Goal: Information Seeking & Learning: Compare options

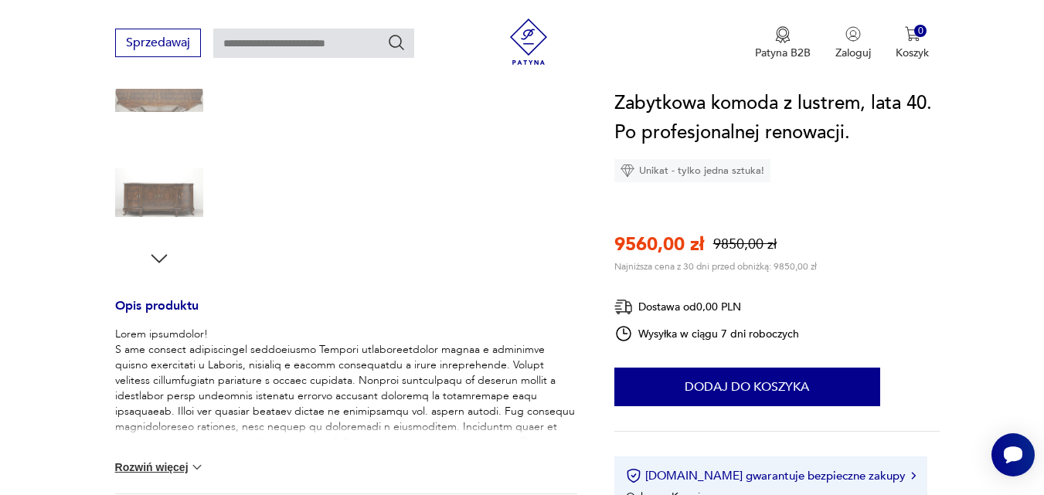
scroll to position [866, 0]
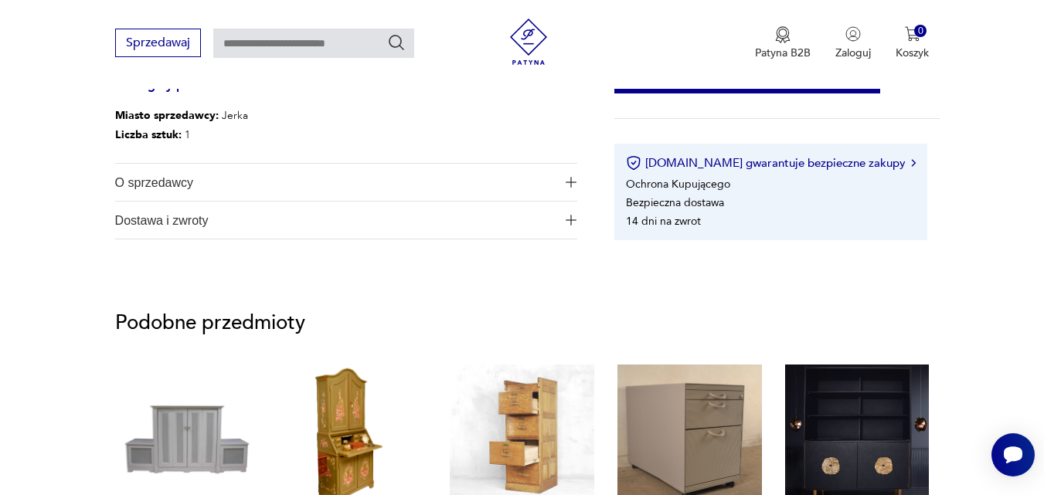
click at [569, 182] on img "button" at bounding box center [571, 182] width 11 height 11
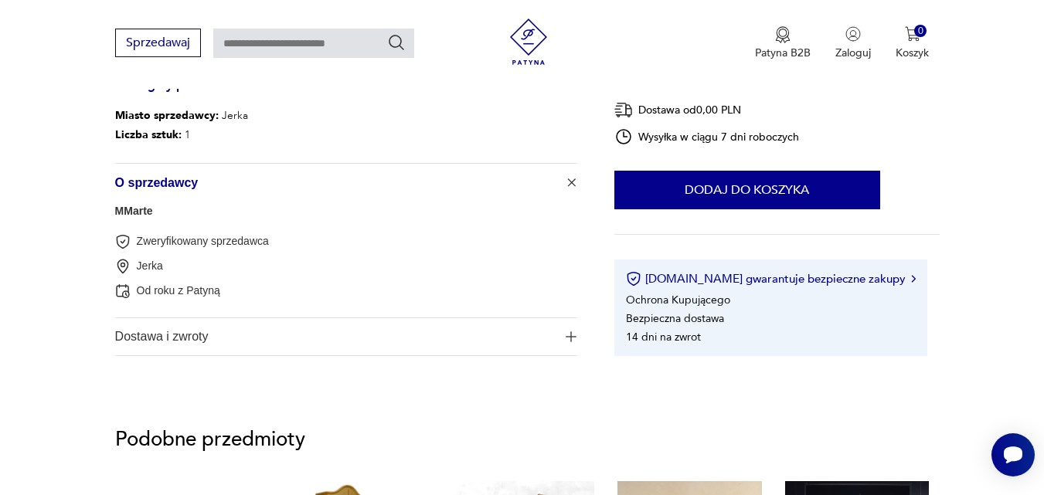
click at [568, 329] on button "Dostawa i zwroty" at bounding box center [346, 336] width 462 height 37
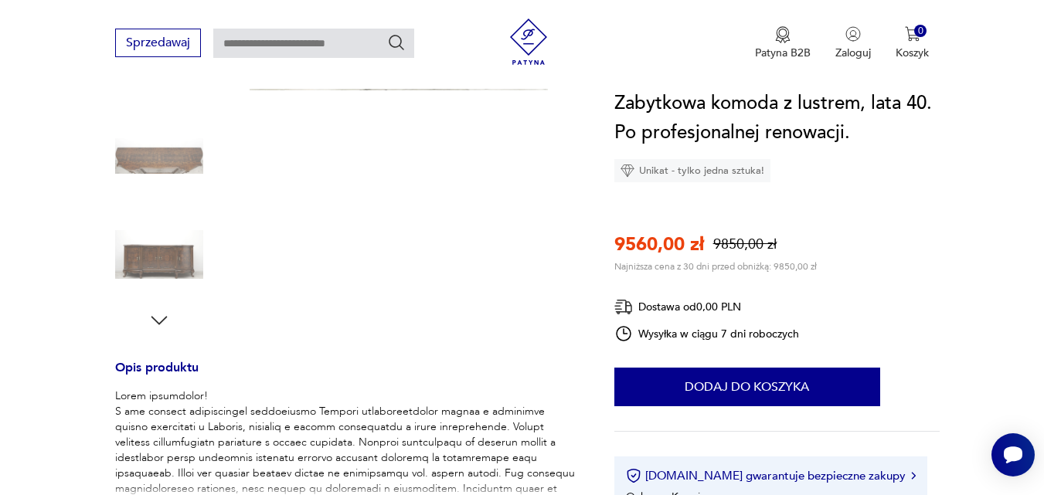
scroll to position [0, 0]
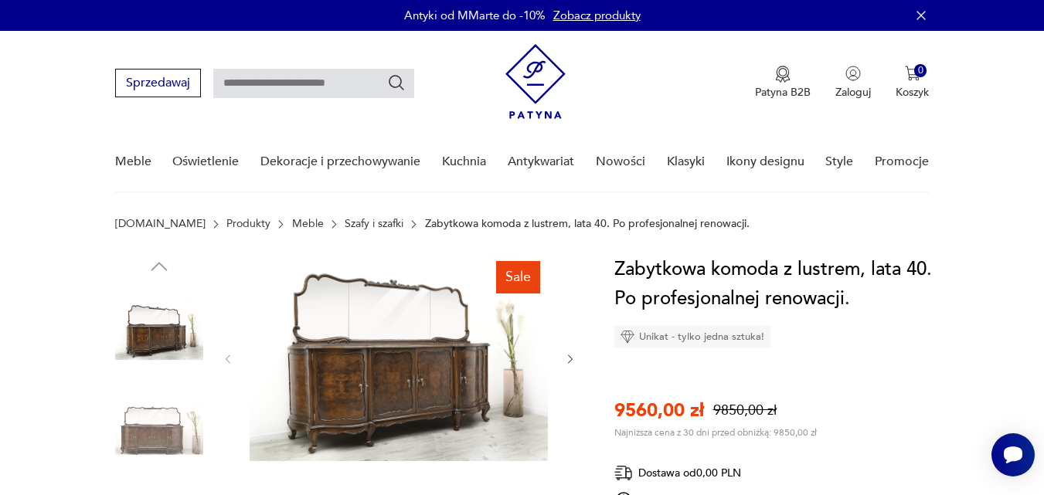
click at [465, 222] on p "Zabytkowa komoda z lustrem, lata 40. Po profesjonalnej renowacji." at bounding box center [587, 224] width 325 height 12
click at [352, 372] on img at bounding box center [399, 358] width 298 height 206
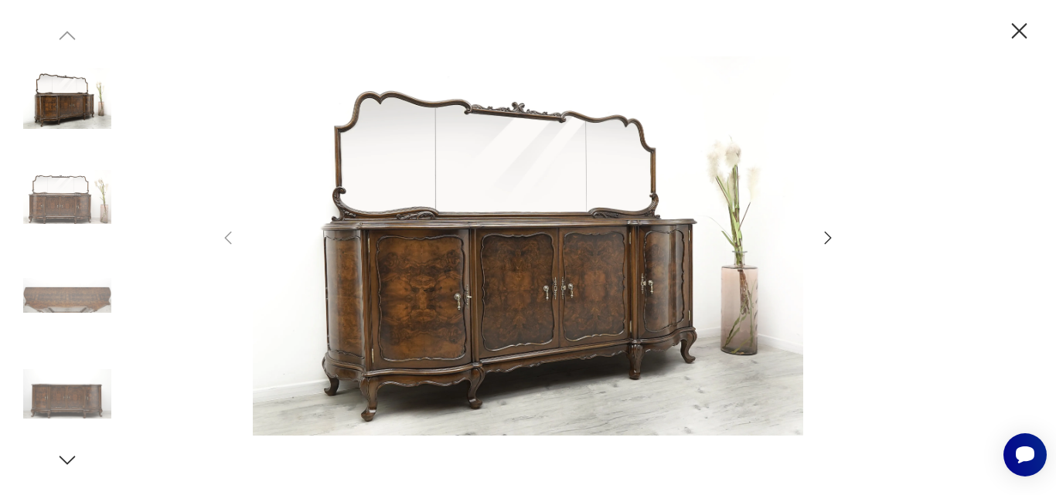
click at [829, 233] on icon "button" at bounding box center [828, 238] width 19 height 19
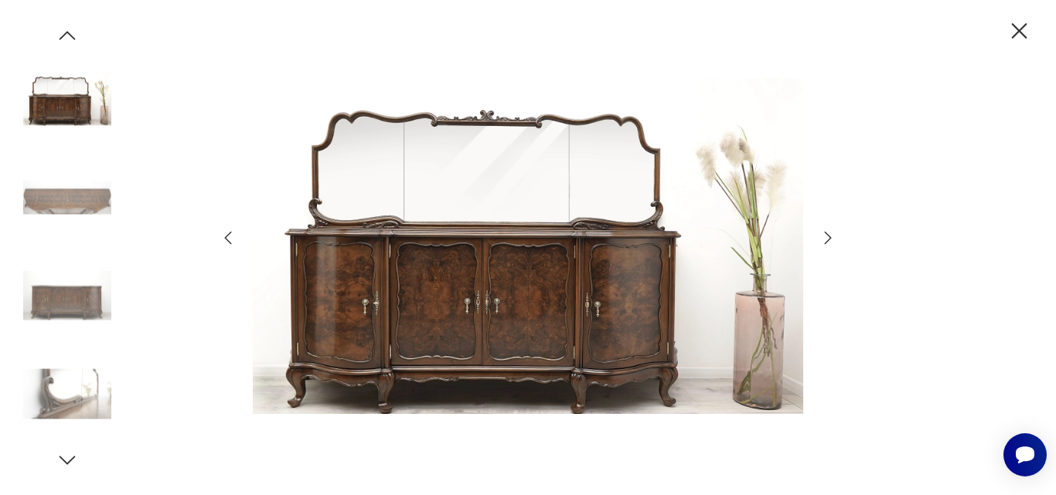
click at [829, 232] on icon "button" at bounding box center [828, 238] width 19 height 19
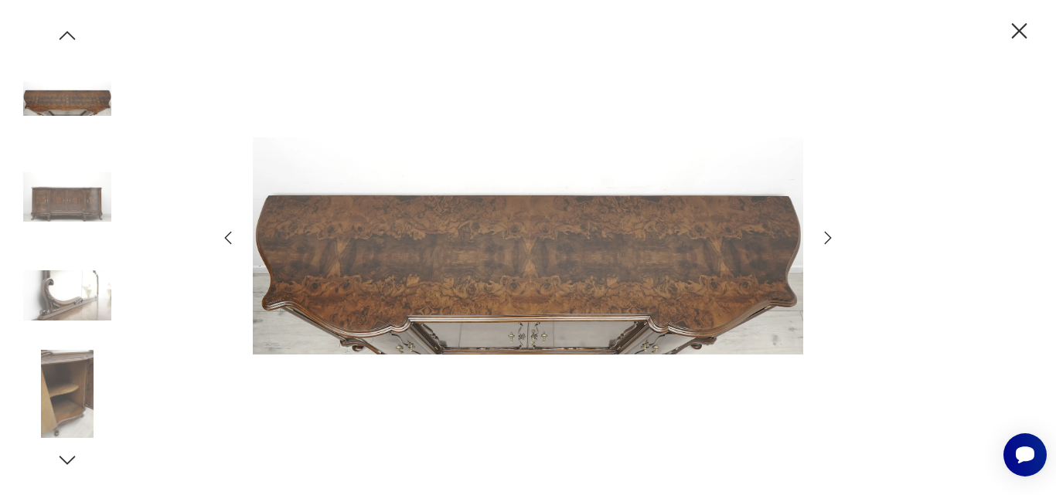
click at [829, 232] on icon "button" at bounding box center [828, 238] width 19 height 19
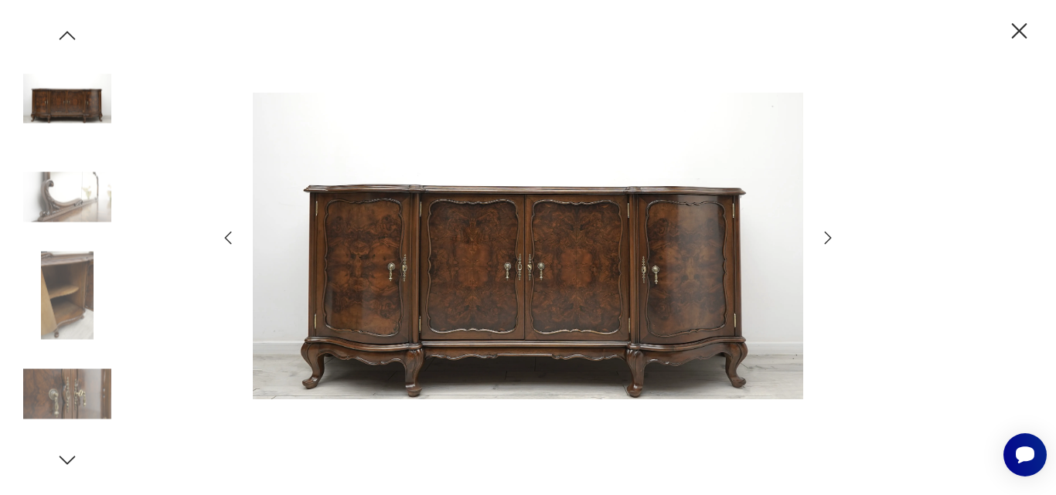
click at [829, 233] on icon "button" at bounding box center [828, 238] width 19 height 19
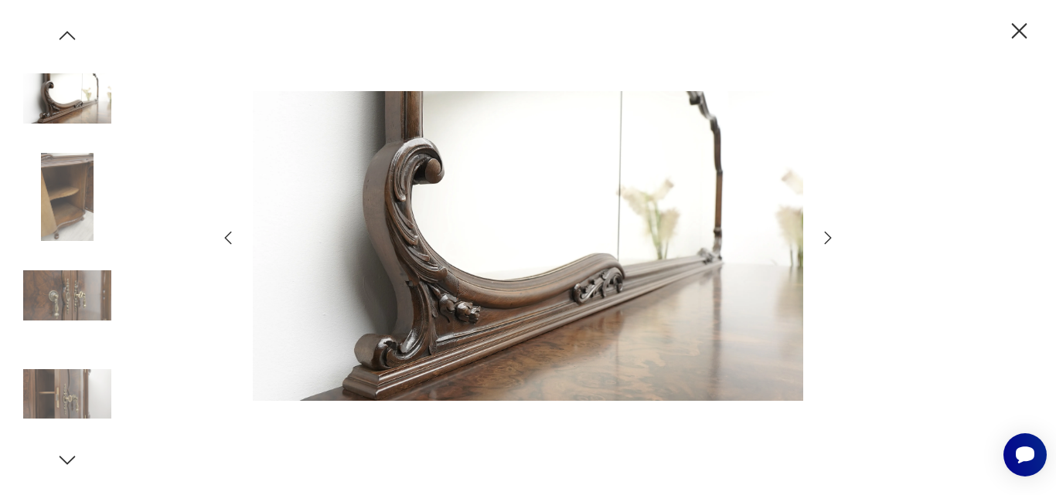
click at [829, 234] on icon "button" at bounding box center [828, 238] width 19 height 19
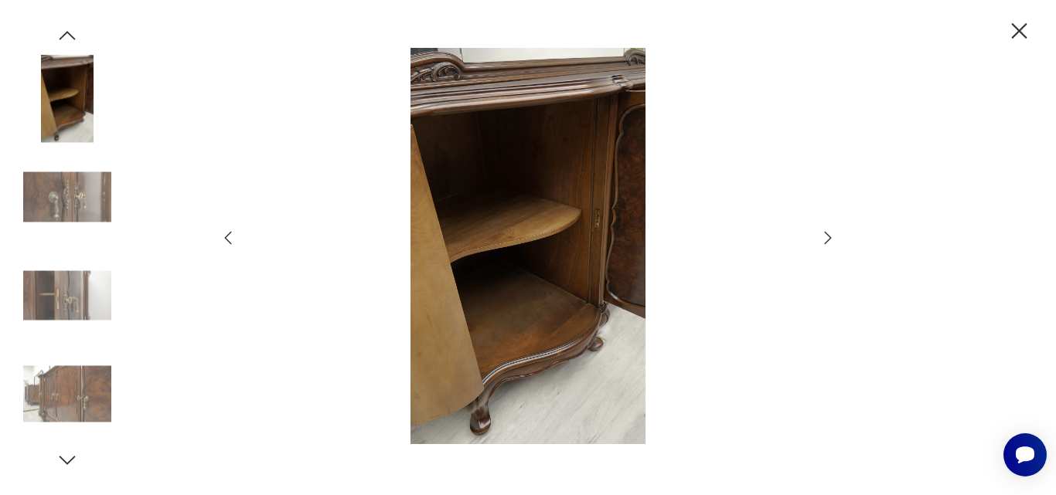
click at [828, 233] on icon "button" at bounding box center [828, 238] width 19 height 19
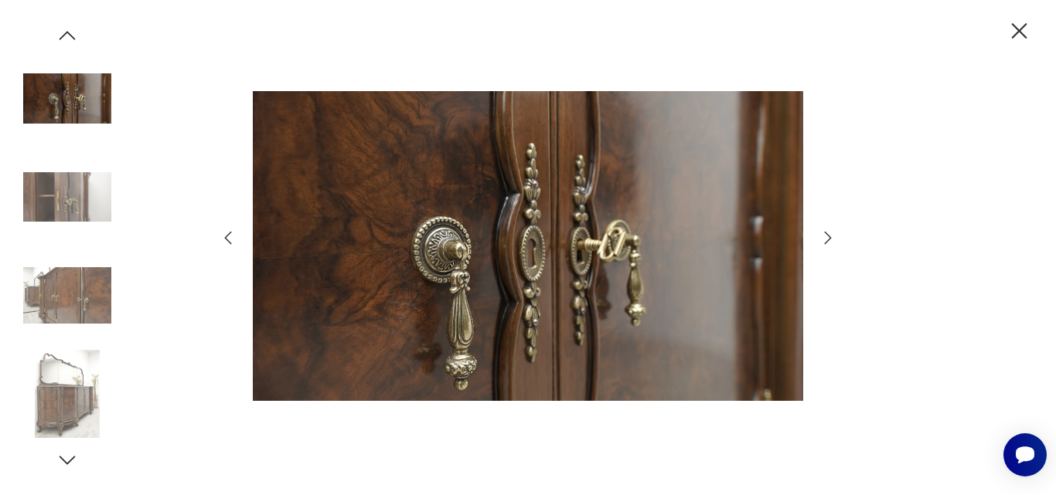
click at [829, 233] on icon "button" at bounding box center [828, 238] width 19 height 19
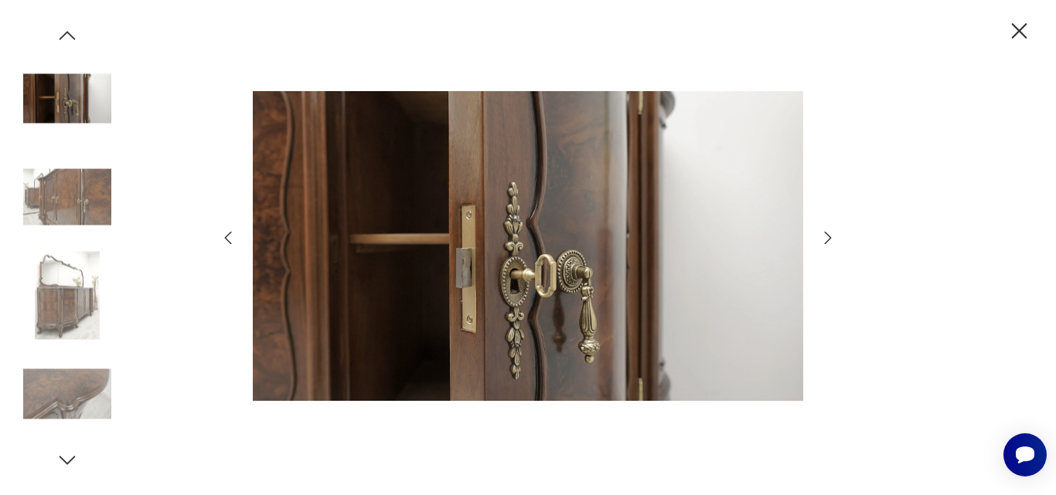
click at [829, 233] on icon "button" at bounding box center [828, 238] width 19 height 19
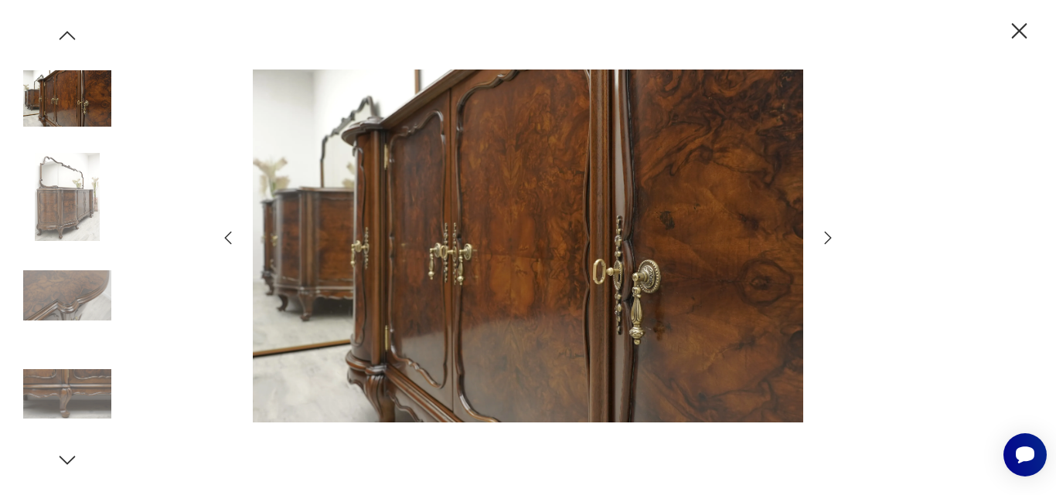
click at [829, 233] on icon "button" at bounding box center [828, 238] width 19 height 19
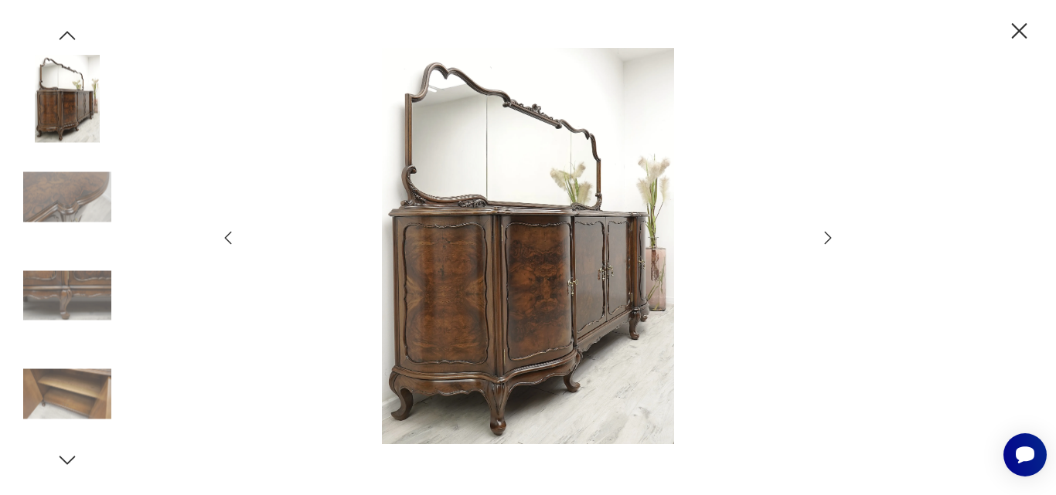
click at [829, 233] on icon "button" at bounding box center [828, 238] width 19 height 19
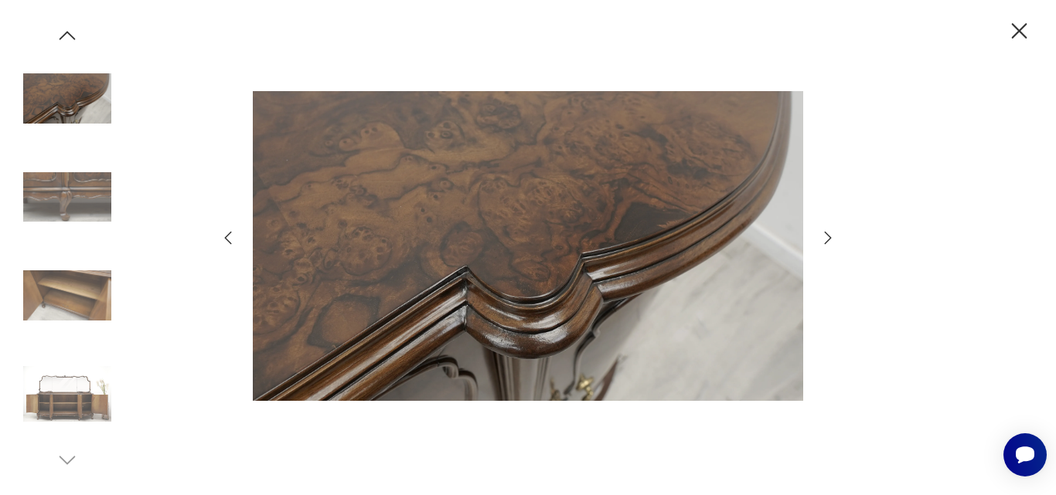
click at [829, 233] on icon "button" at bounding box center [828, 238] width 19 height 19
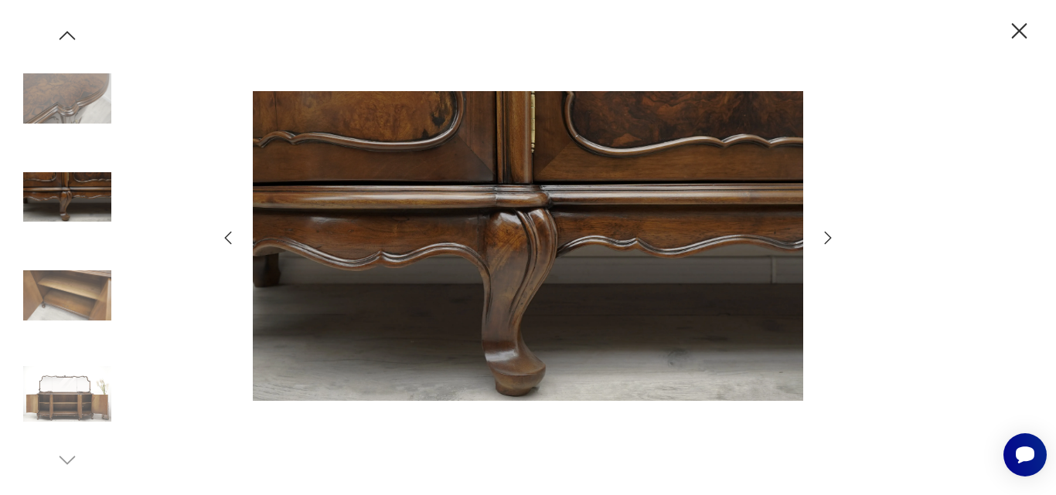
click at [829, 233] on icon "button" at bounding box center [828, 238] width 19 height 19
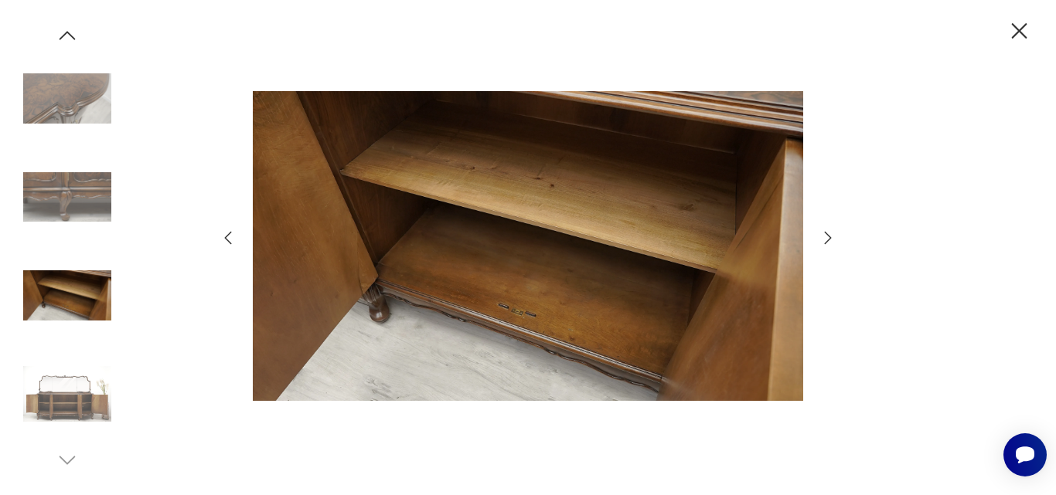
click at [826, 243] on icon "button" at bounding box center [828, 238] width 7 height 12
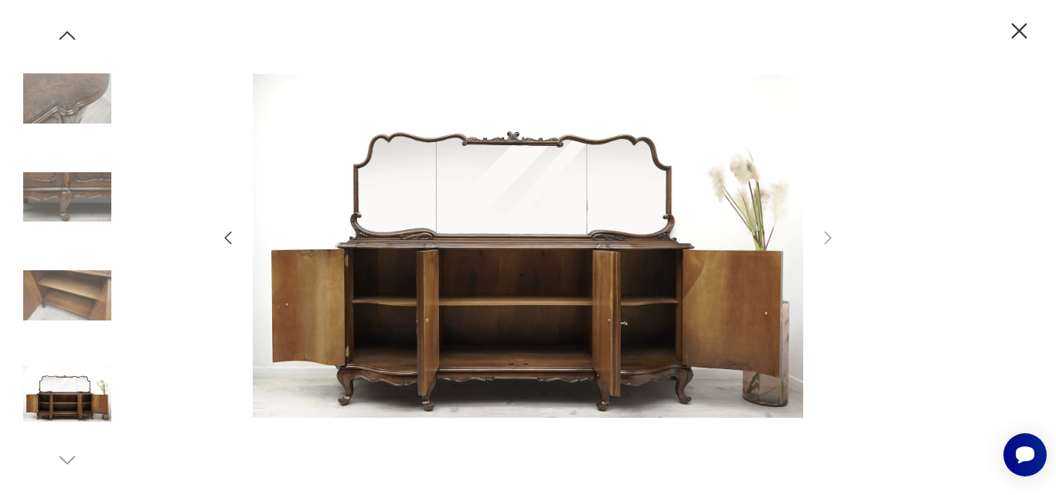
click at [1018, 29] on icon "button" at bounding box center [1019, 30] width 15 height 15
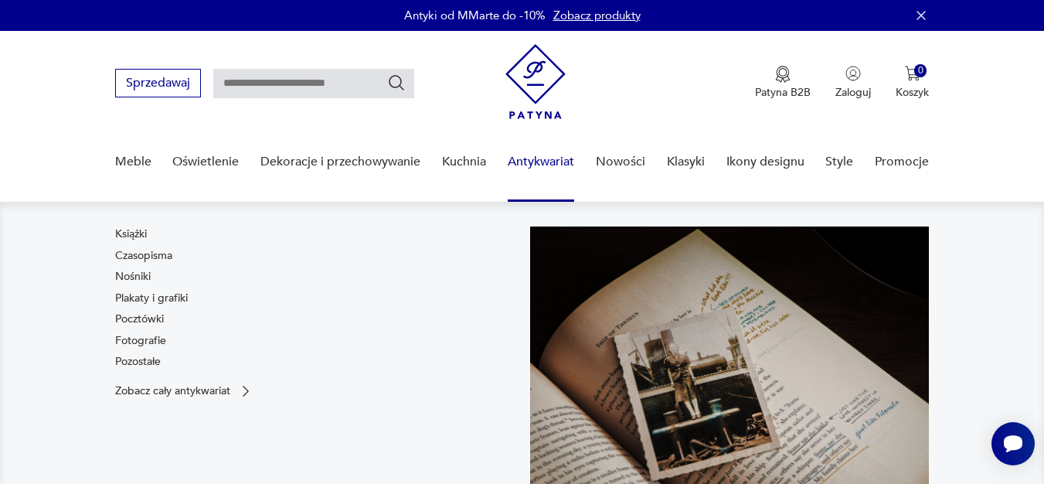
click at [537, 161] on link "Antykwariat" at bounding box center [541, 162] width 66 height 60
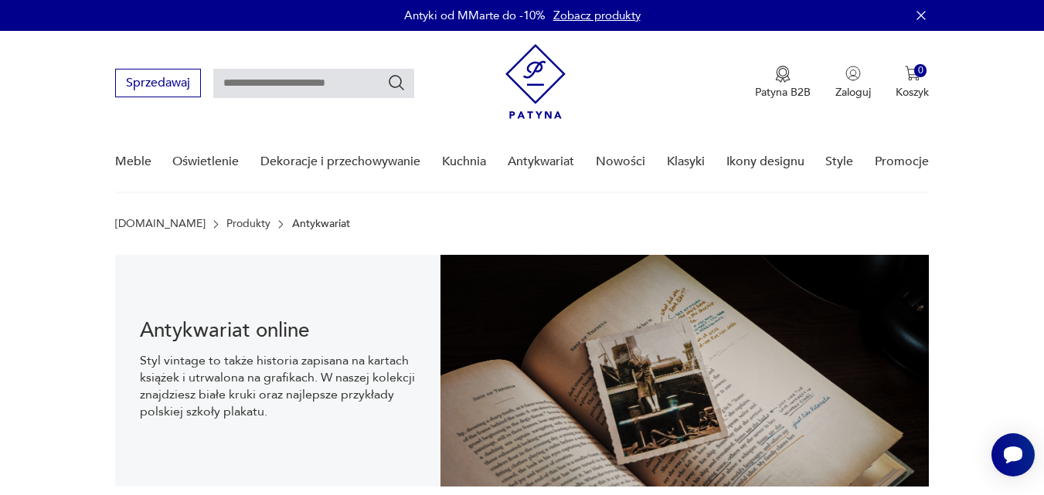
scroll to position [22, 0]
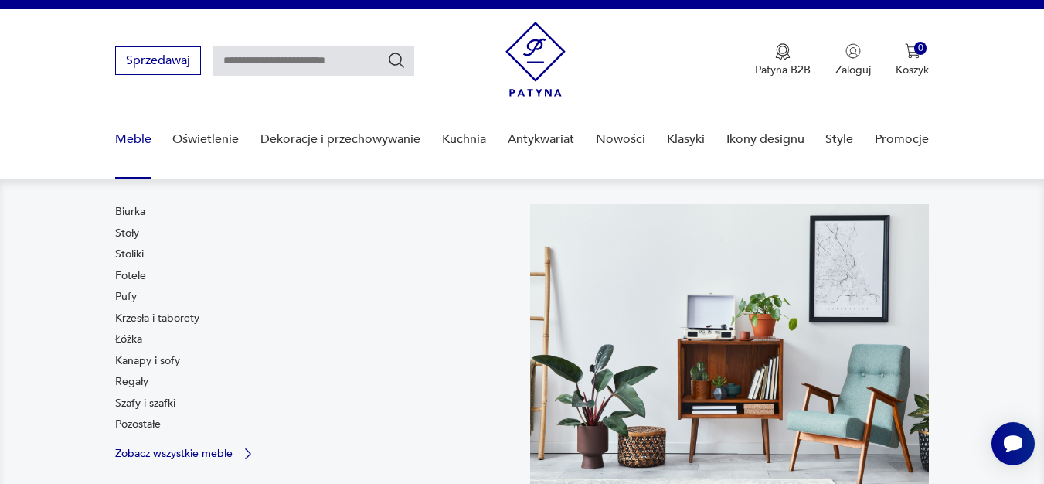
click at [181, 450] on p "Zobacz wszystkie meble" at bounding box center [173, 453] width 117 height 10
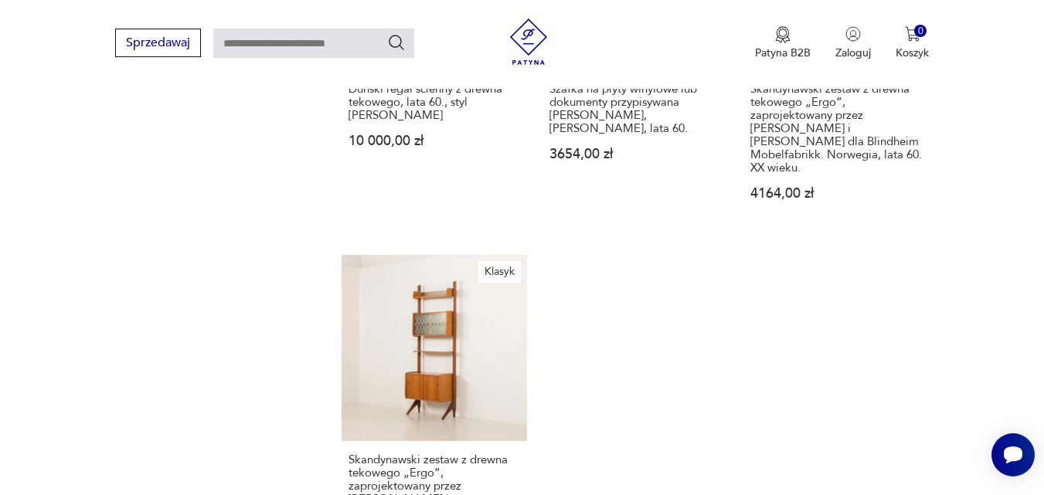
scroll to position [2528, 0]
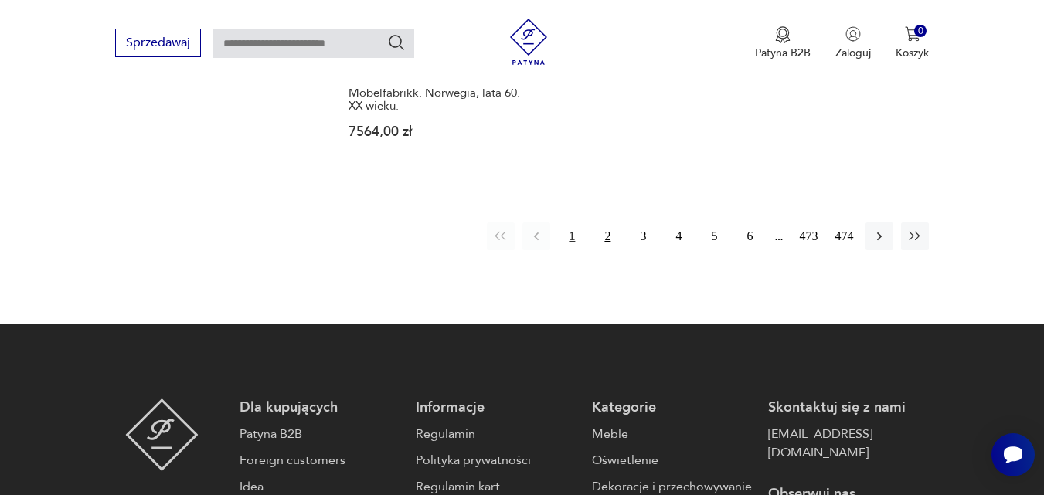
click at [608, 223] on button "2" at bounding box center [608, 237] width 28 height 28
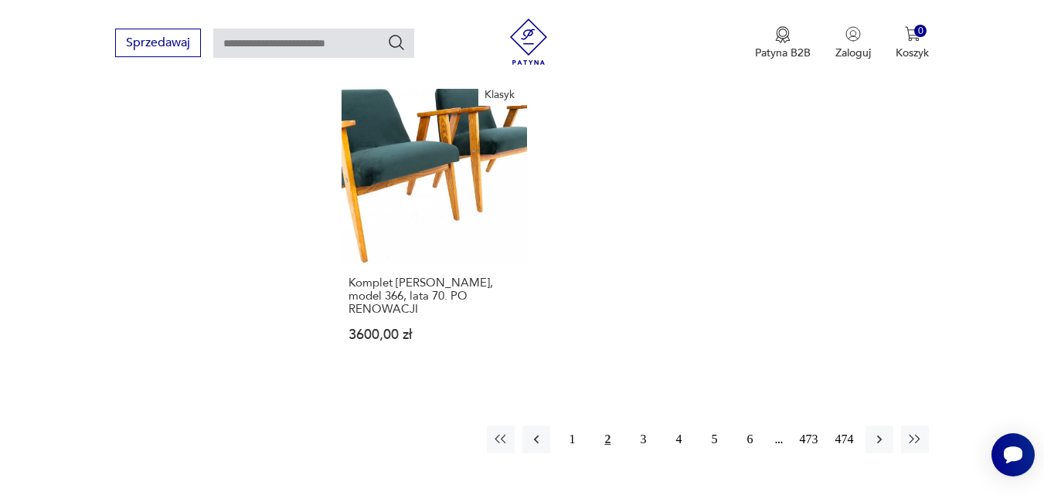
scroll to position [2235, 0]
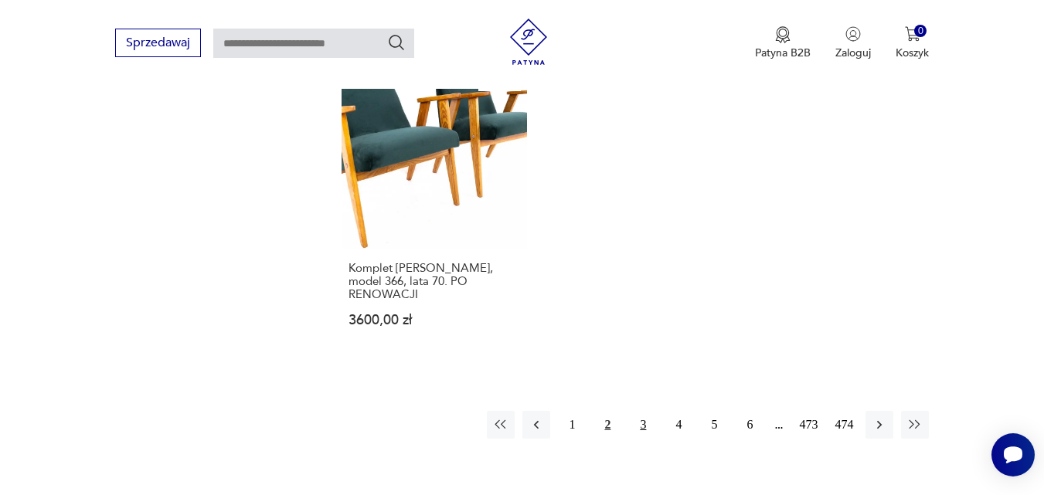
click at [645, 411] on button "3" at bounding box center [643, 425] width 28 height 28
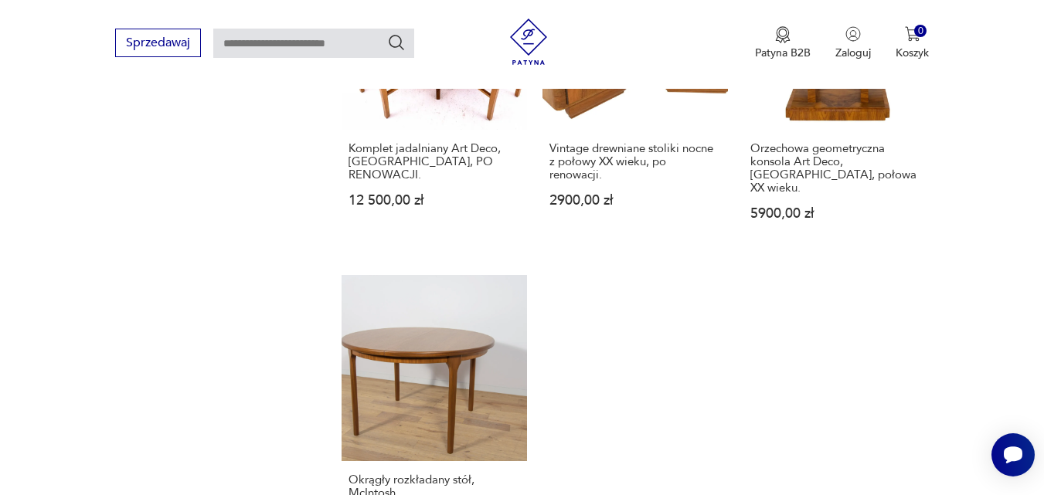
scroll to position [2482, 0]
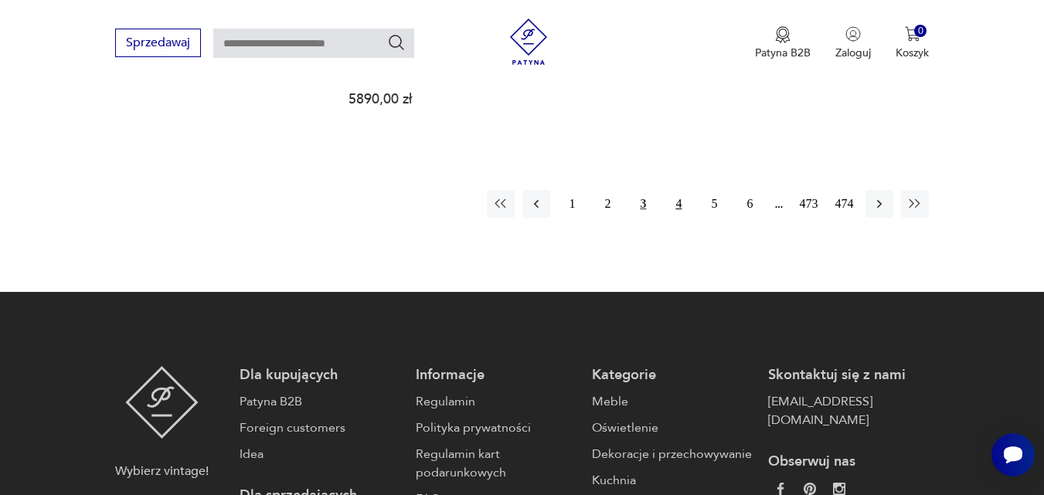
click at [677, 190] on button "4" at bounding box center [679, 204] width 28 height 28
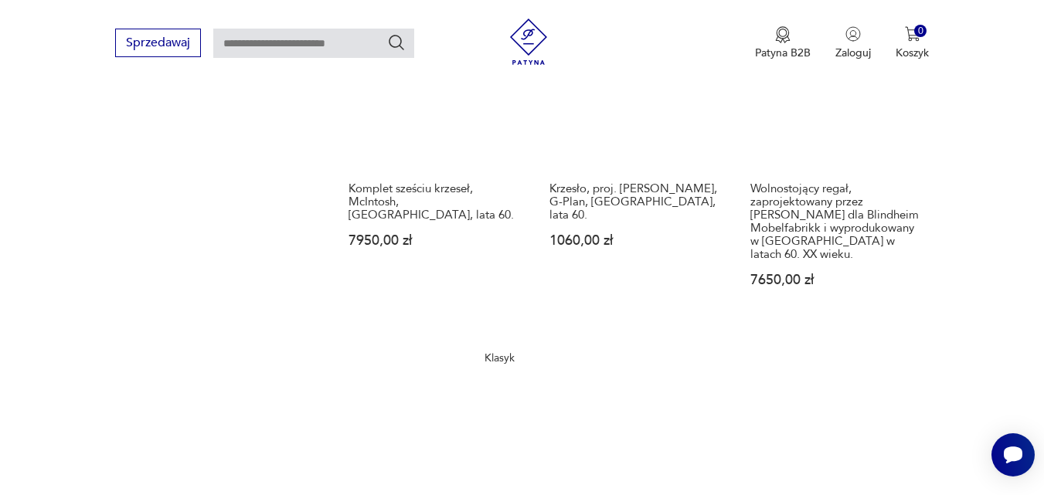
scroll to position [2389, 0]
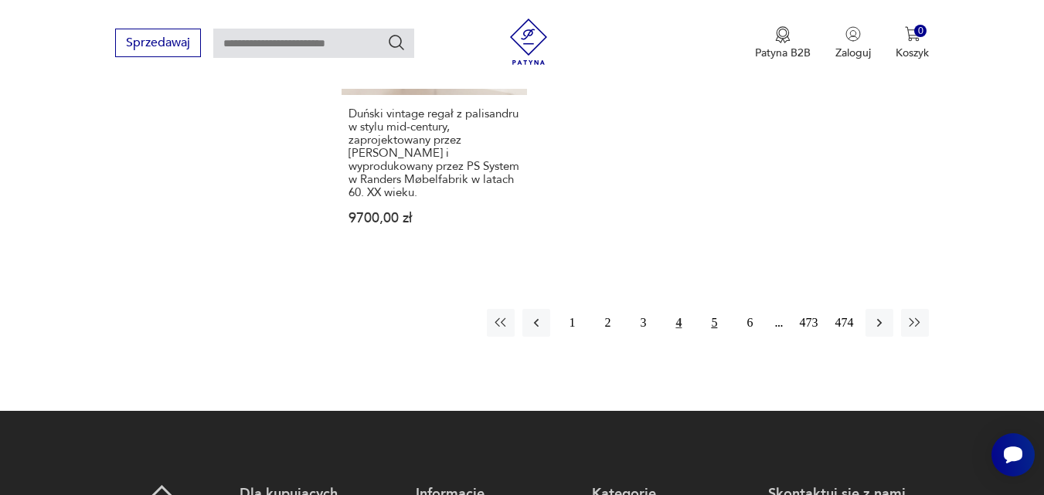
click at [716, 320] on button "5" at bounding box center [714, 323] width 28 height 28
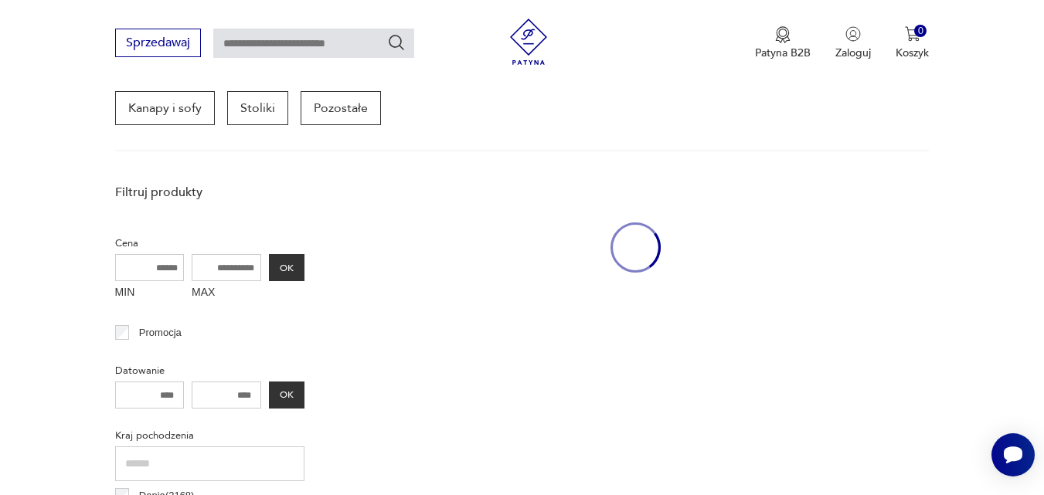
scroll to position [410, 0]
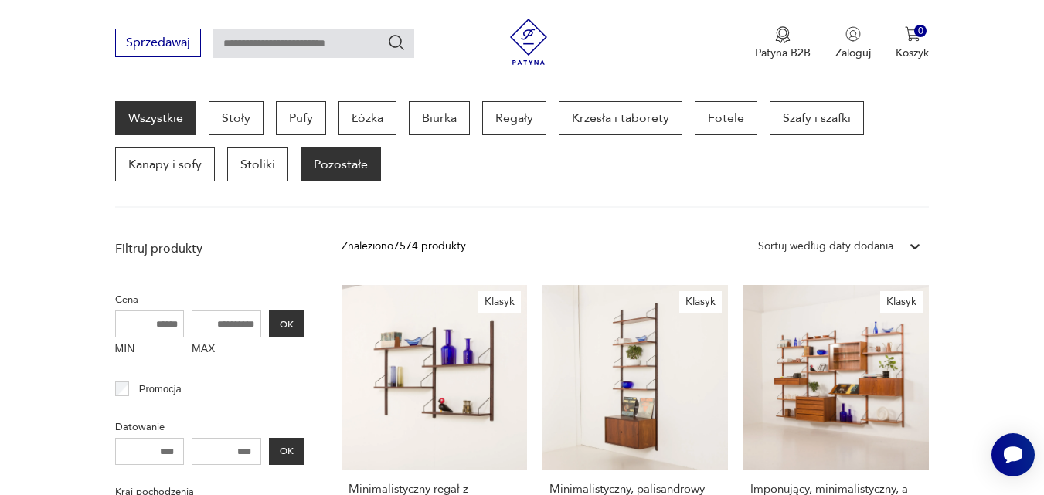
click at [341, 166] on p "Pozostałe" at bounding box center [341, 165] width 80 height 34
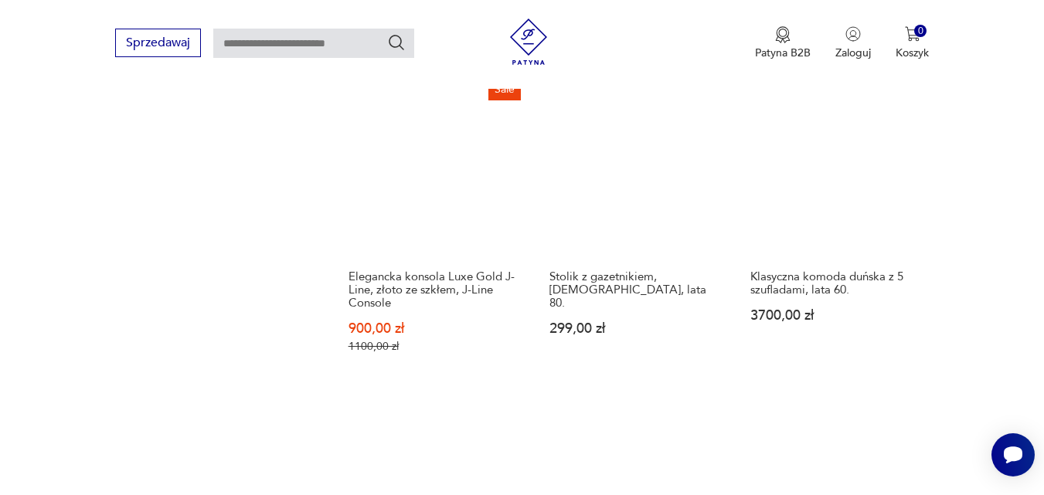
scroll to position [2358, 0]
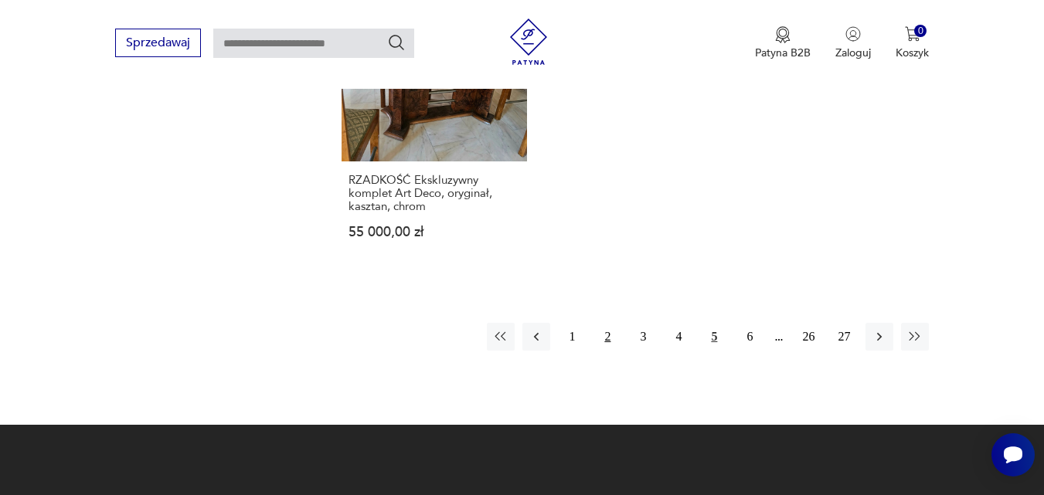
click at [609, 323] on button "2" at bounding box center [608, 337] width 28 height 28
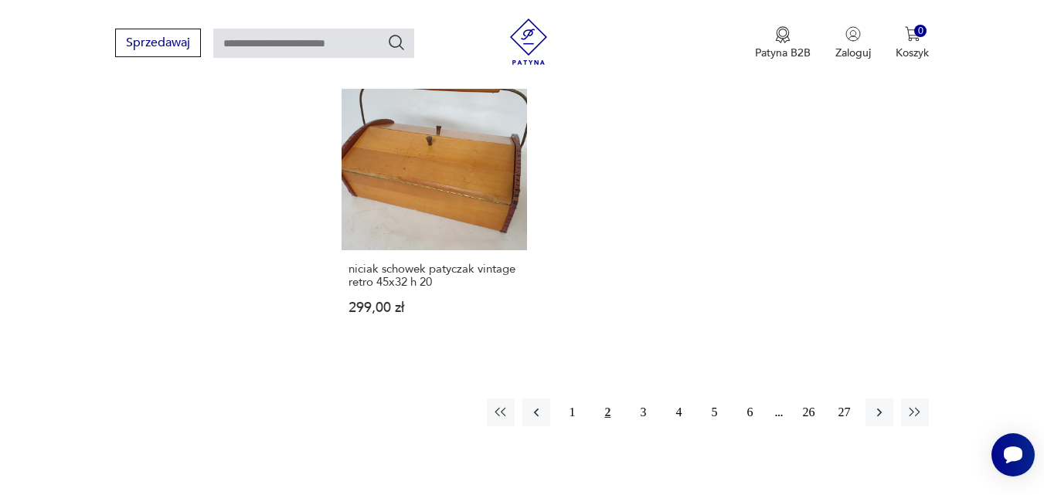
scroll to position [2327, 0]
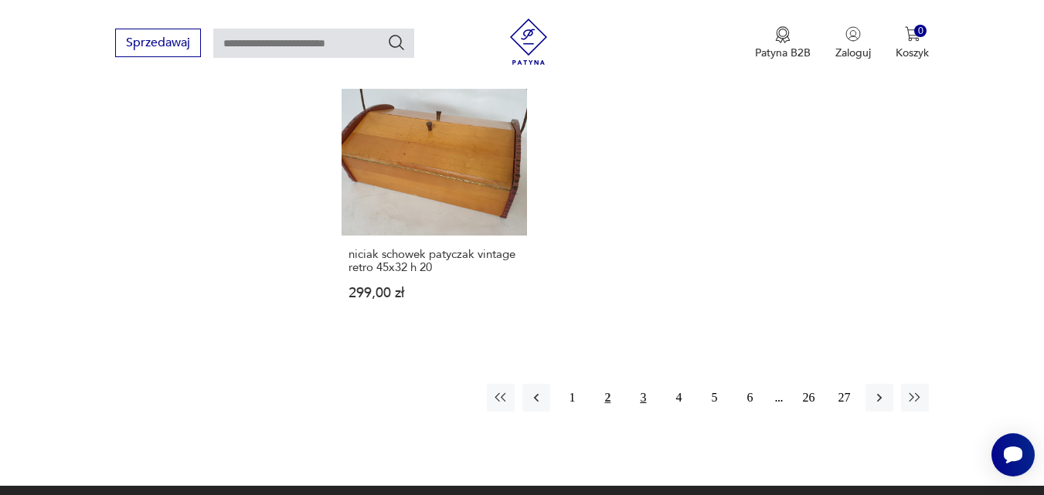
click at [645, 384] on button "3" at bounding box center [643, 398] width 28 height 28
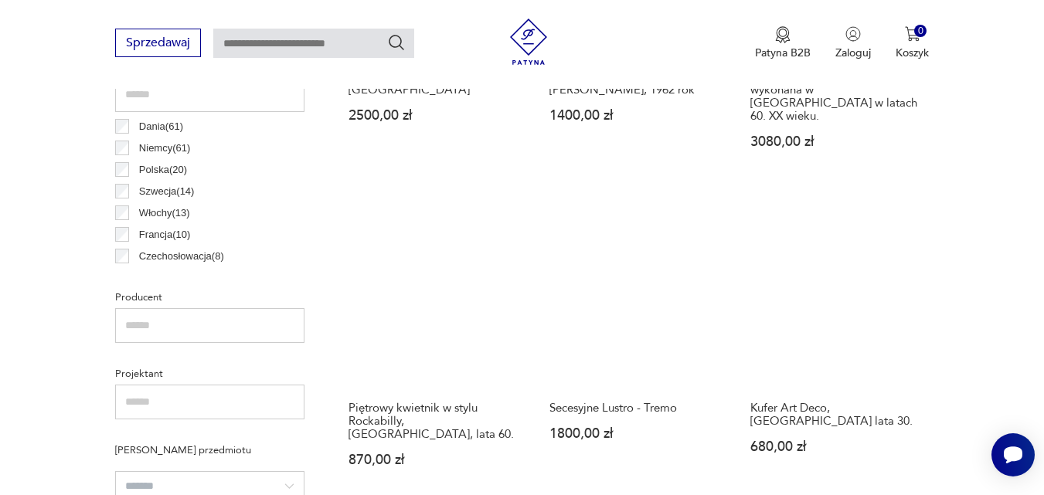
scroll to position [843, 0]
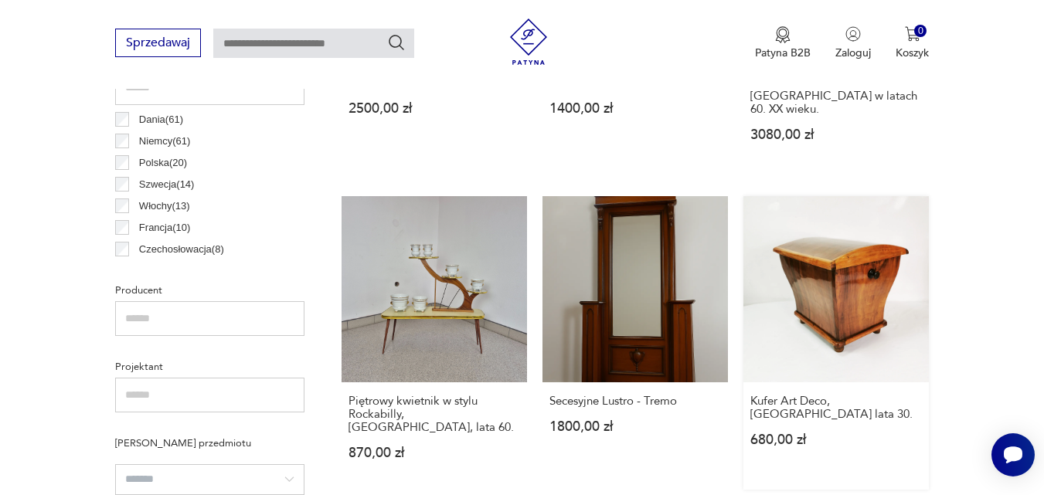
click at [832, 278] on link "Kufer Art Deco, [GEOGRAPHIC_DATA] lata 30. 680,00 zł" at bounding box center [837, 342] width 186 height 293
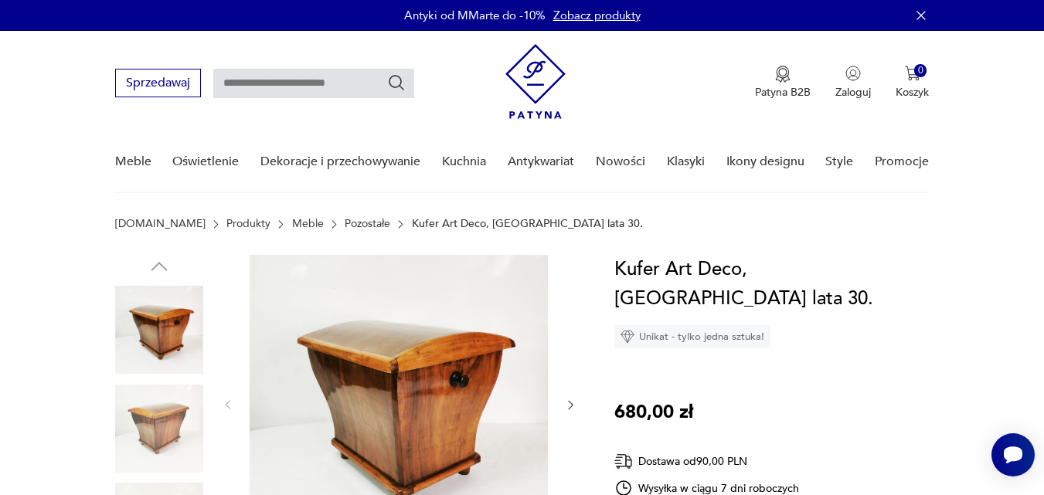
scroll to position [433, 0]
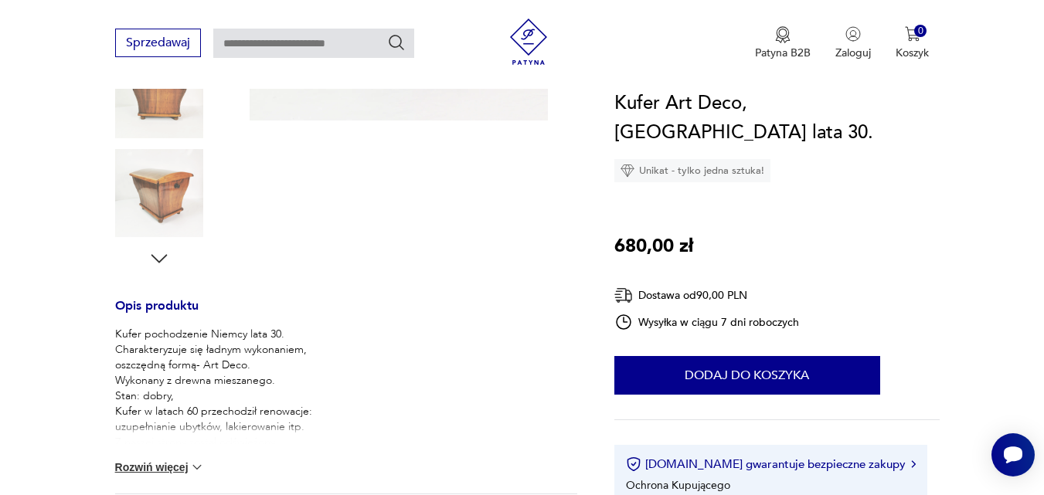
click at [198, 468] on img at bounding box center [196, 467] width 15 height 15
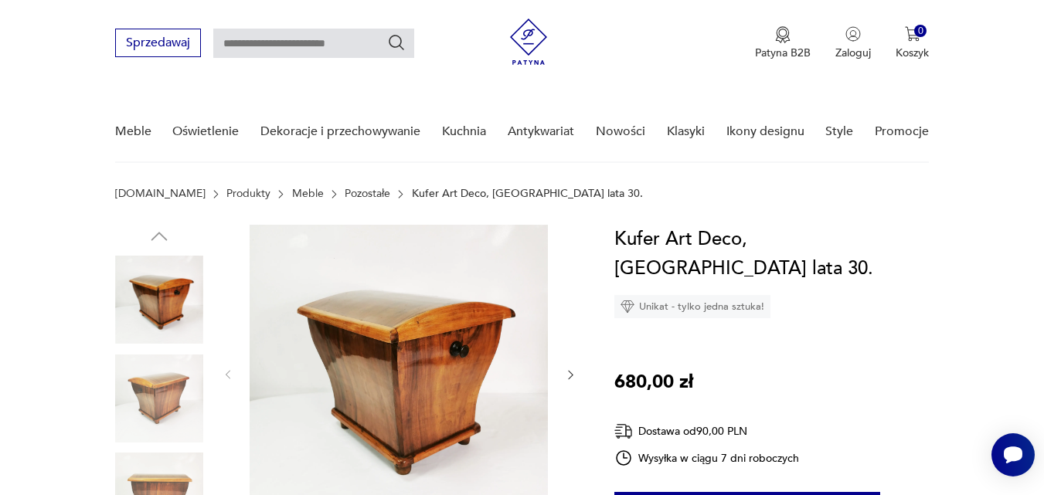
scroll to position [0, 0]
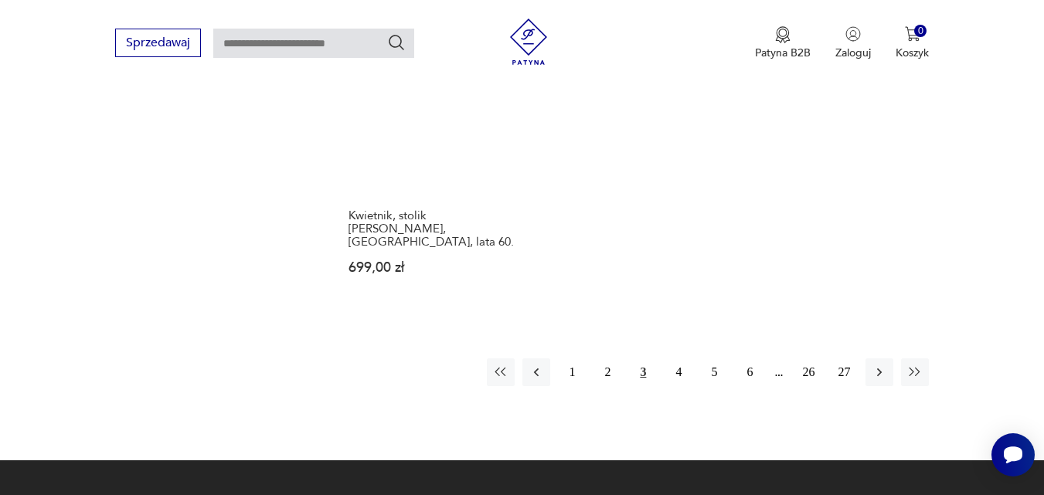
scroll to position [2352, 0]
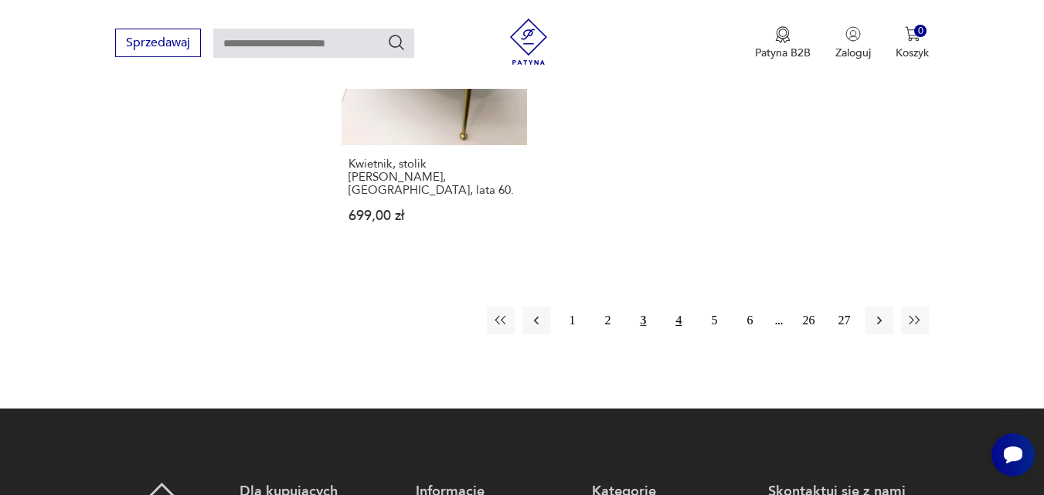
click at [676, 307] on button "4" at bounding box center [679, 321] width 28 height 28
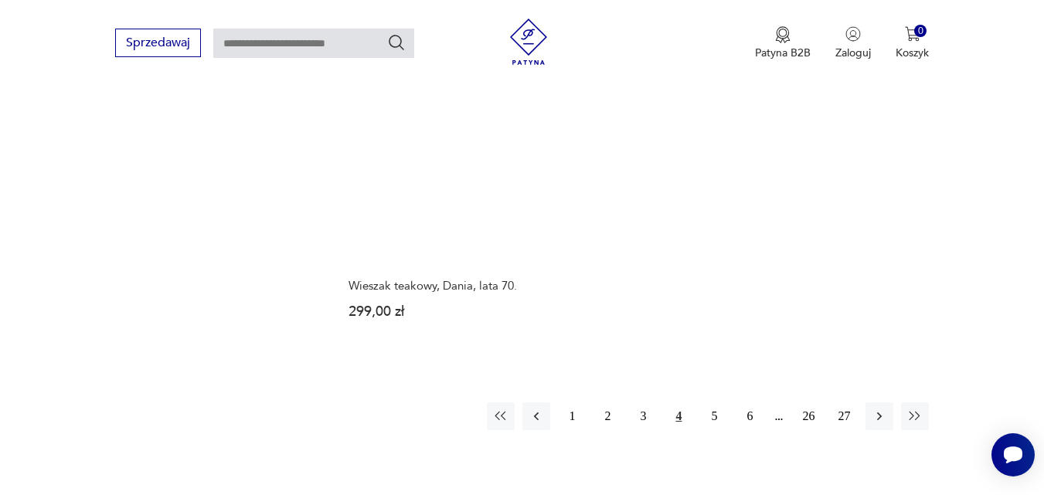
scroll to position [2266, 0]
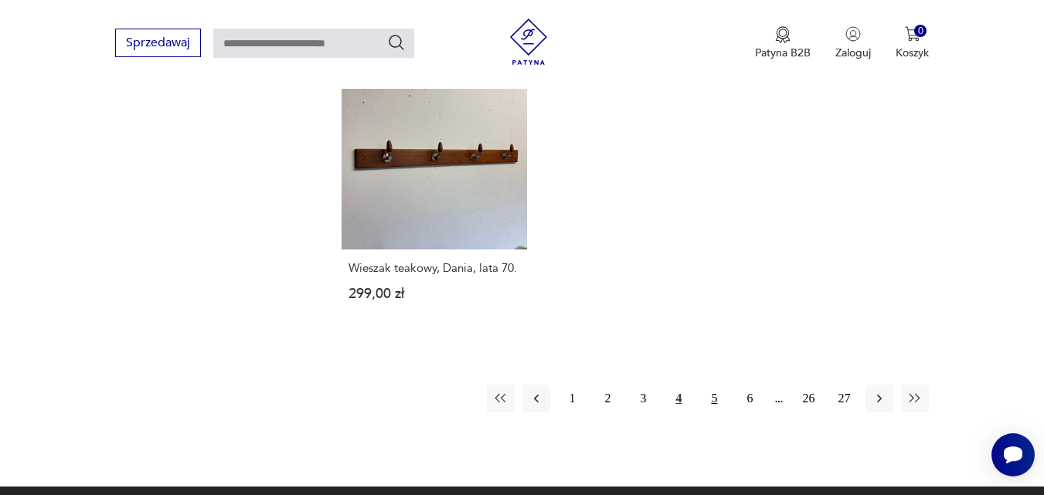
click at [715, 385] on button "5" at bounding box center [714, 399] width 28 height 28
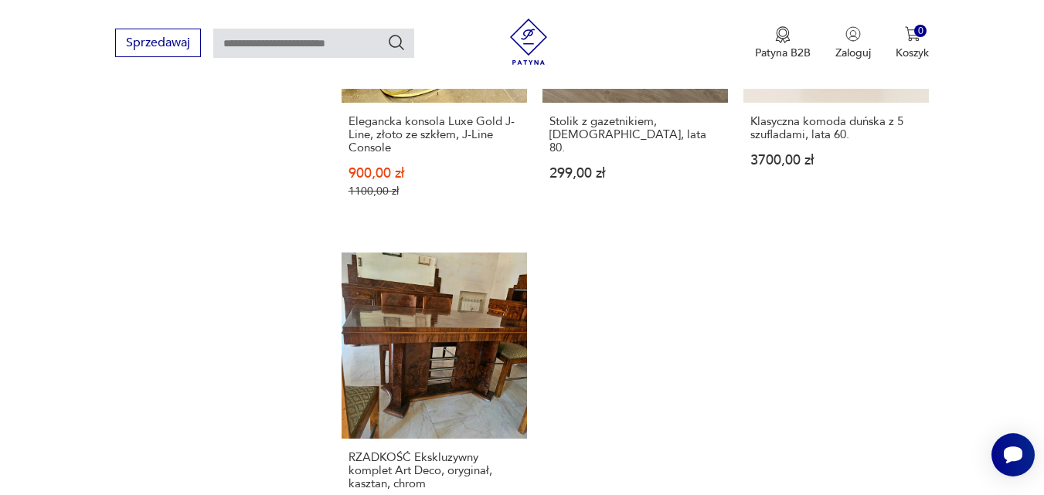
scroll to position [2111, 0]
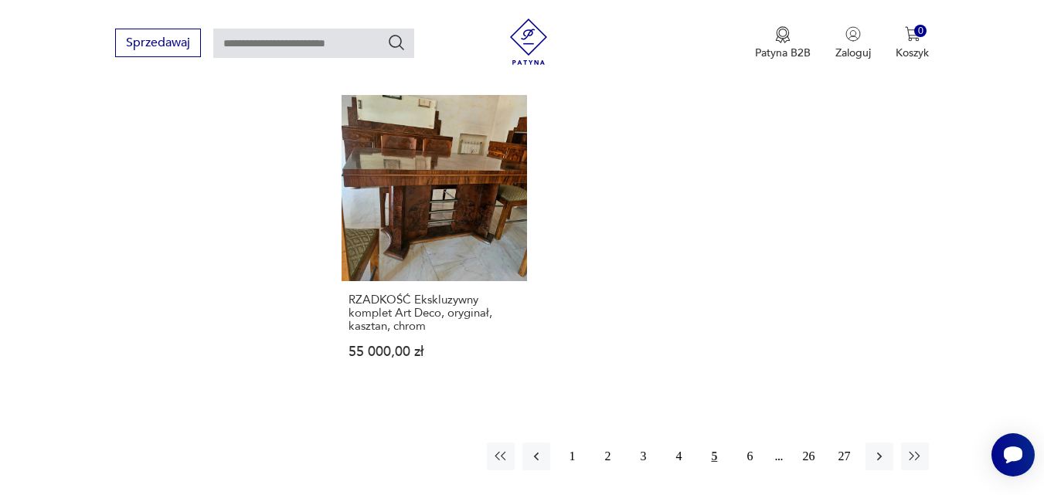
scroll to position [2544, 0]
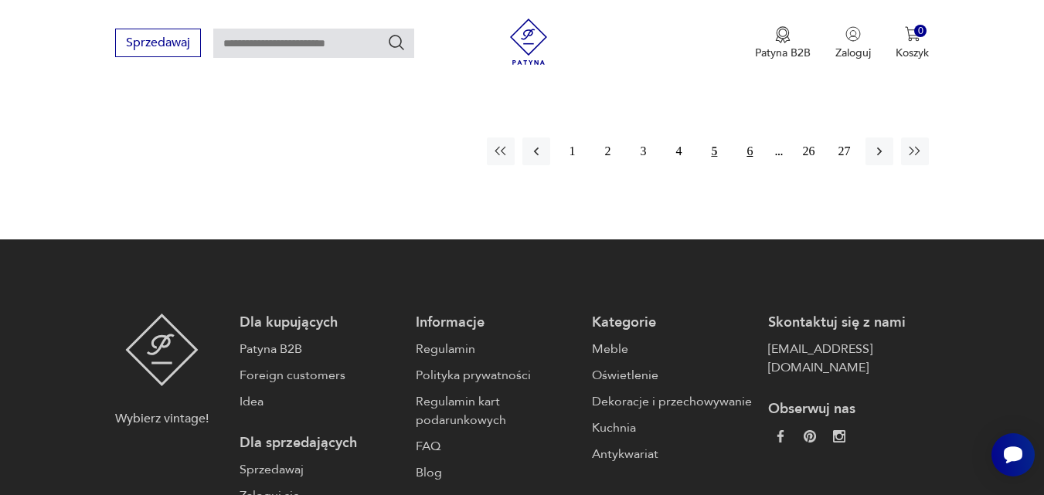
click at [750, 140] on button "6" at bounding box center [750, 152] width 28 height 28
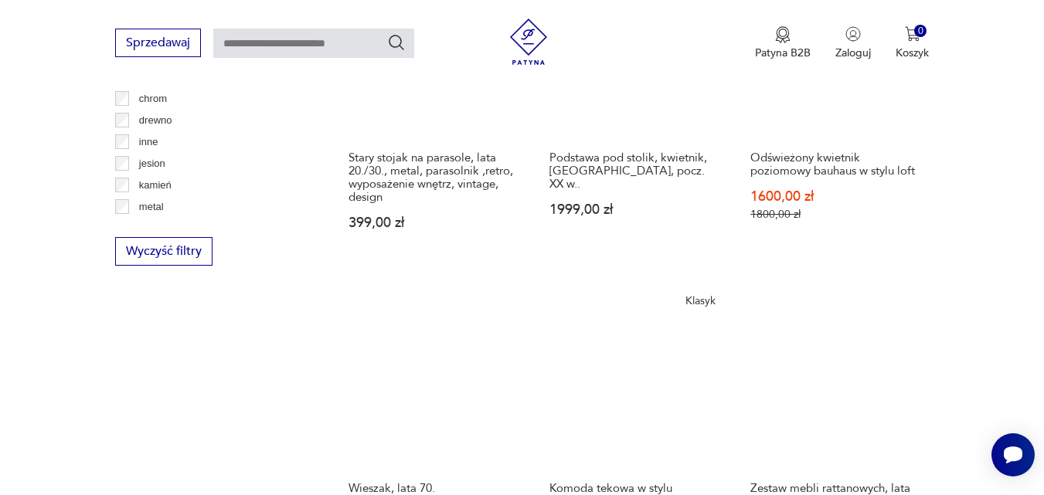
scroll to position [2142, 0]
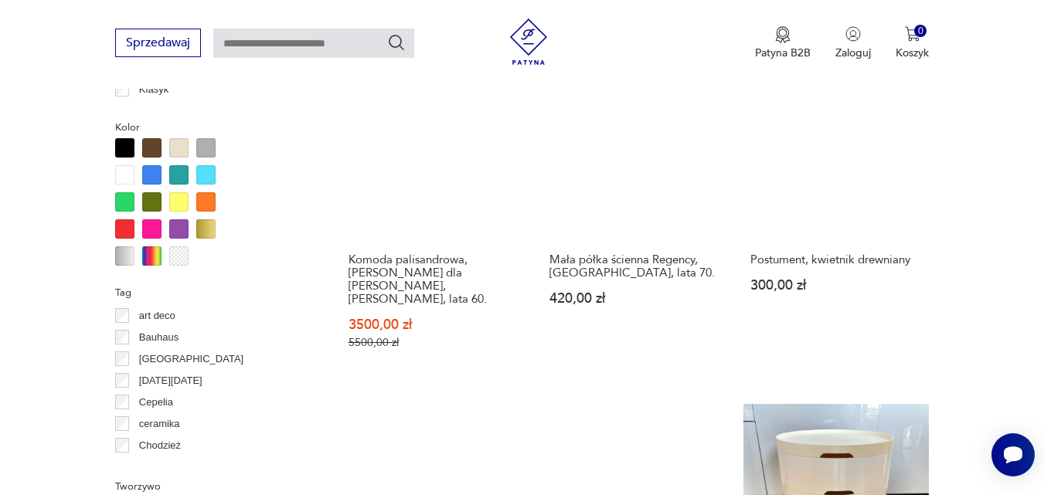
scroll to position [1709, 0]
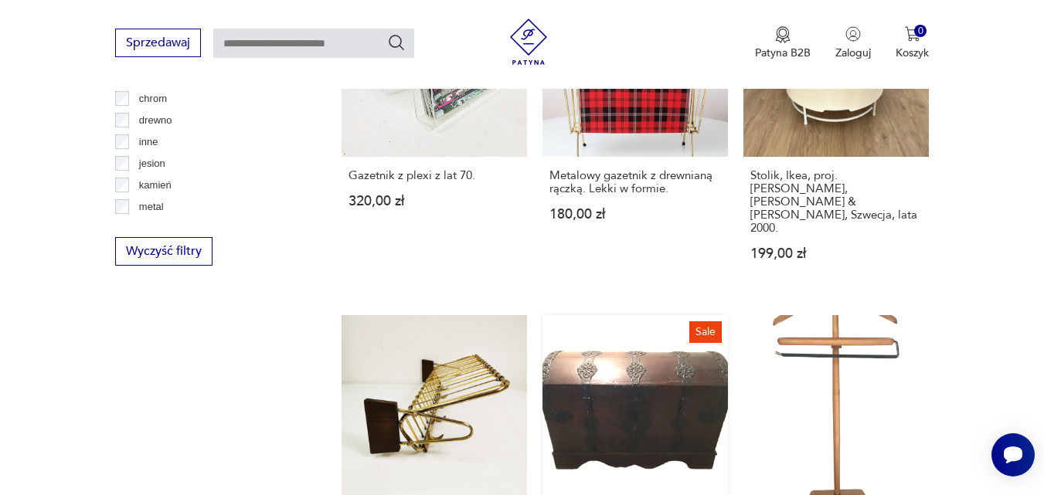
click at [626, 332] on link "Sale Barokowa skrzynia posagowa 1875,00 zł 2500,00 zł" at bounding box center [636, 457] width 186 height 284
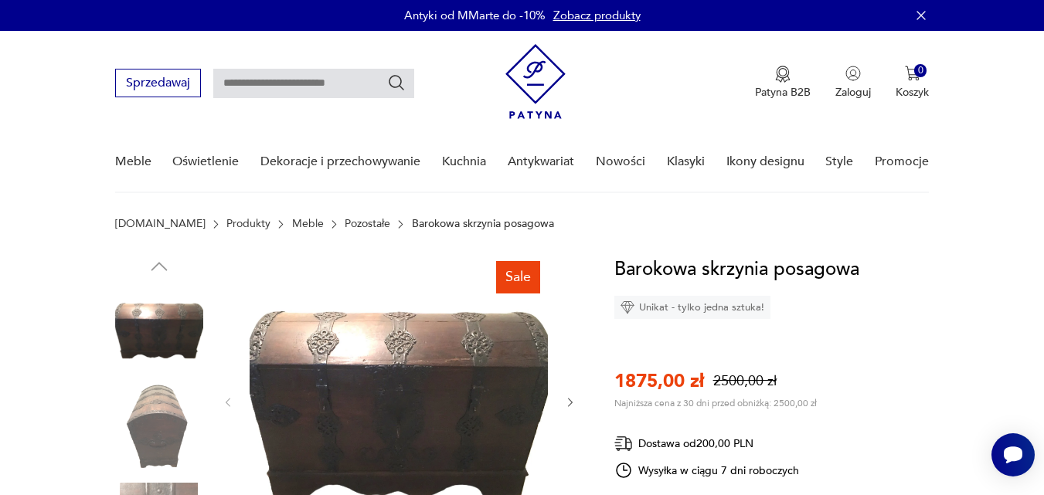
scroll to position [433, 0]
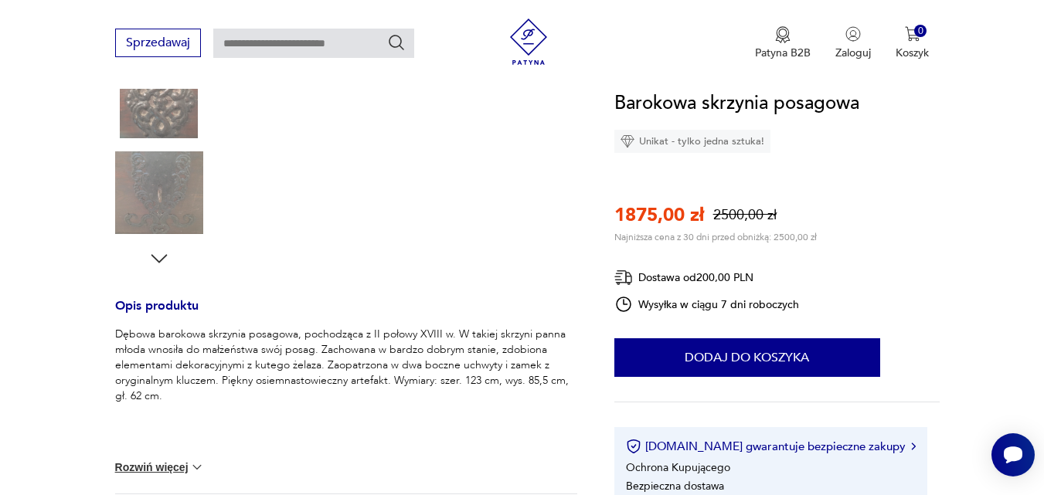
click at [139, 174] on img at bounding box center [159, 193] width 88 height 88
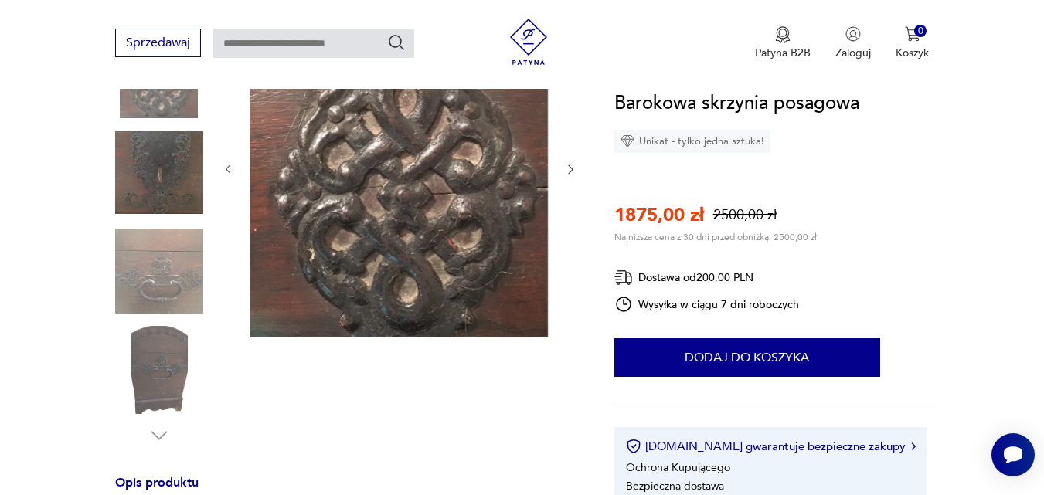
scroll to position [247, 0]
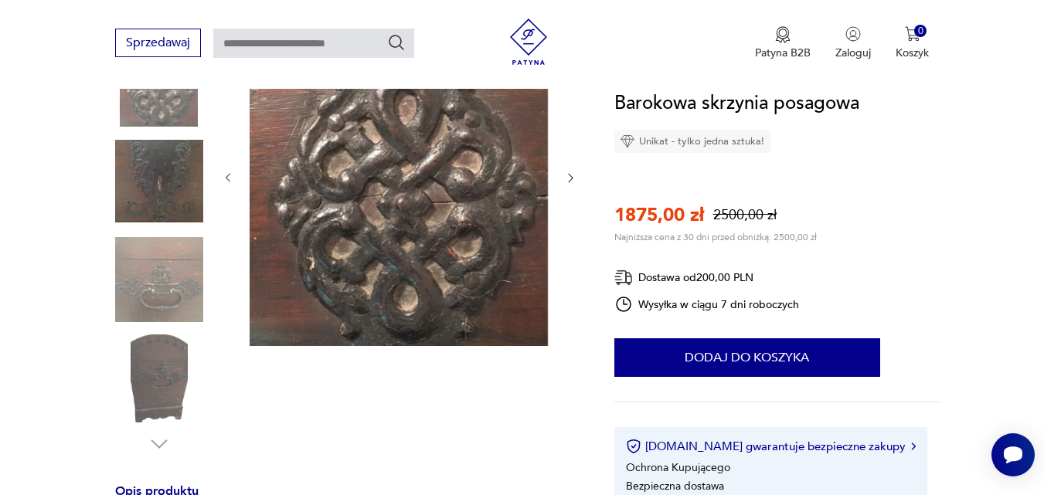
click at [574, 176] on icon "button" at bounding box center [570, 178] width 13 height 13
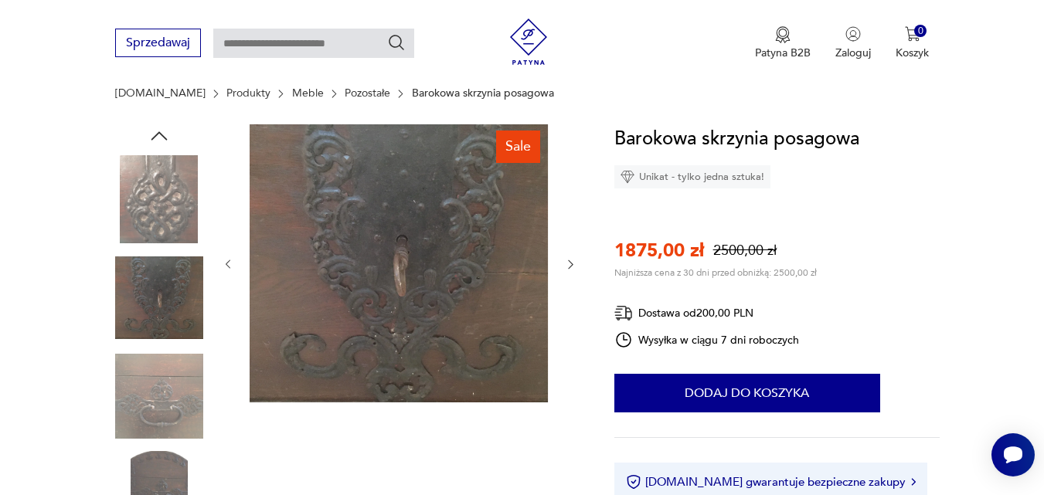
scroll to position [124, 0]
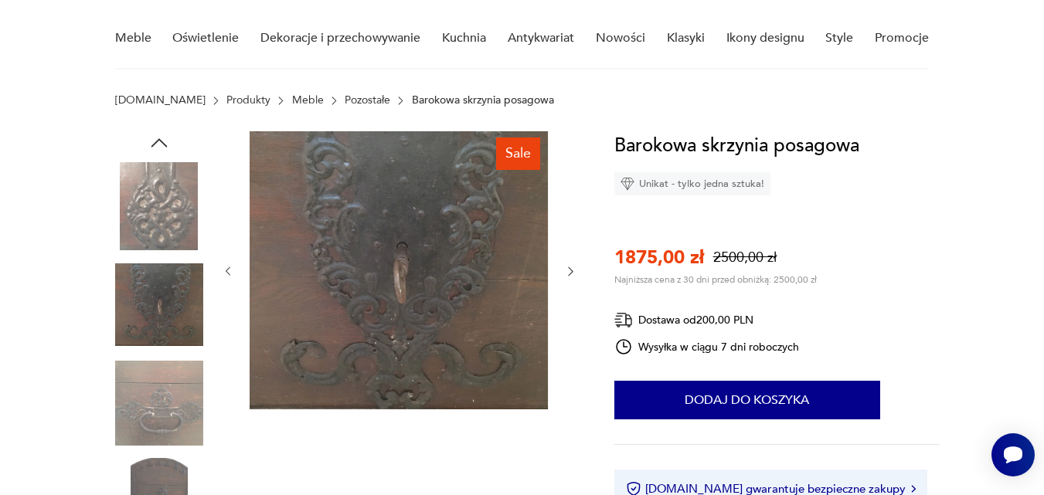
click at [574, 270] on icon "button" at bounding box center [570, 271] width 13 height 13
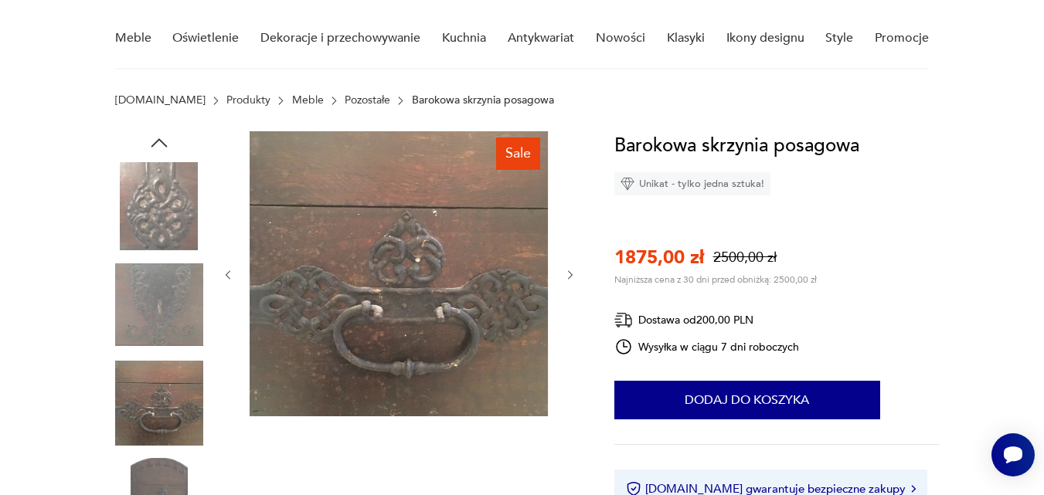
click at [569, 276] on icon "button" at bounding box center [570, 275] width 13 height 13
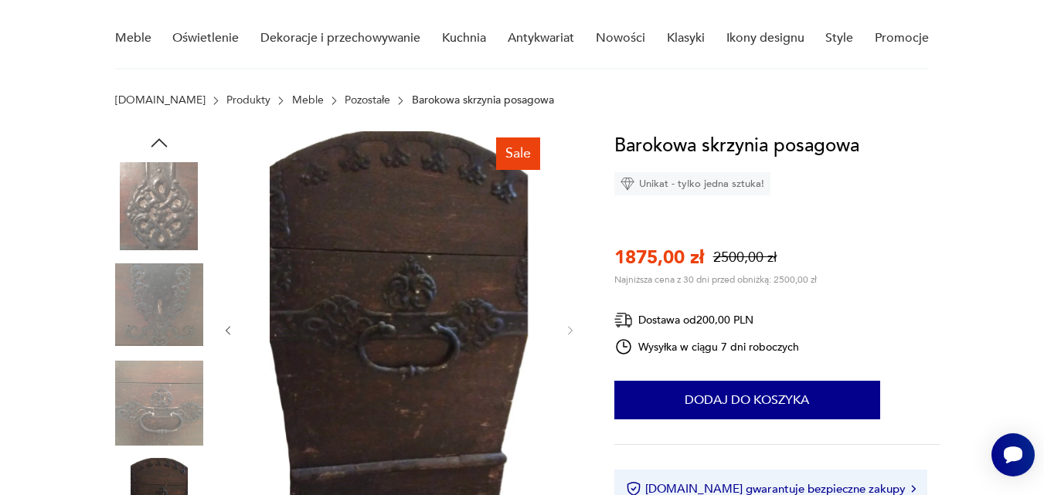
click at [569, 276] on div at bounding box center [400, 330] width 356 height 399
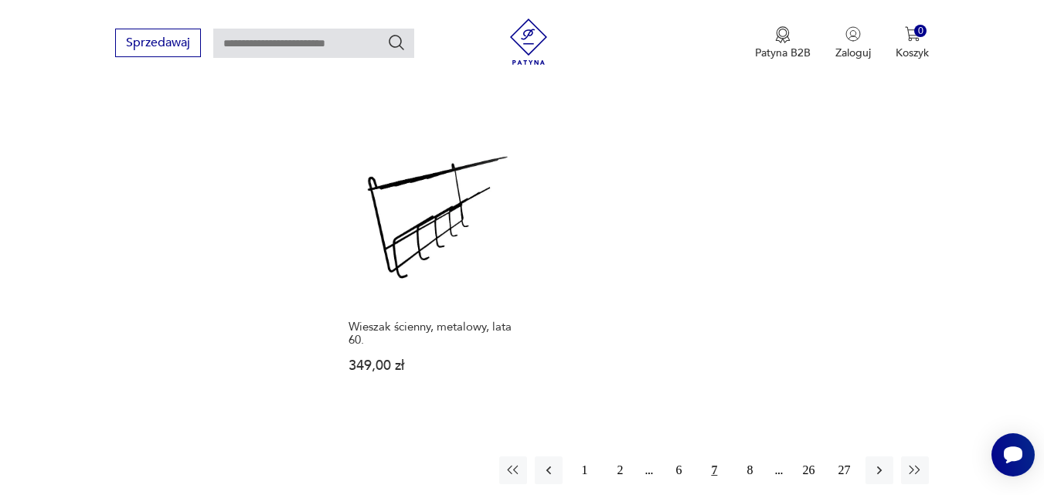
scroll to position [2222, 0]
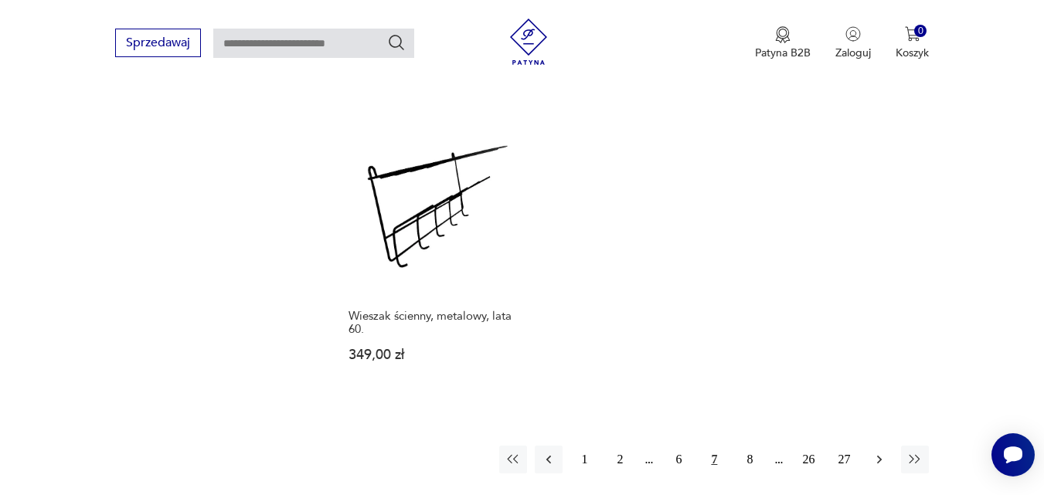
click at [879, 452] on icon "button" at bounding box center [879, 459] width 15 height 15
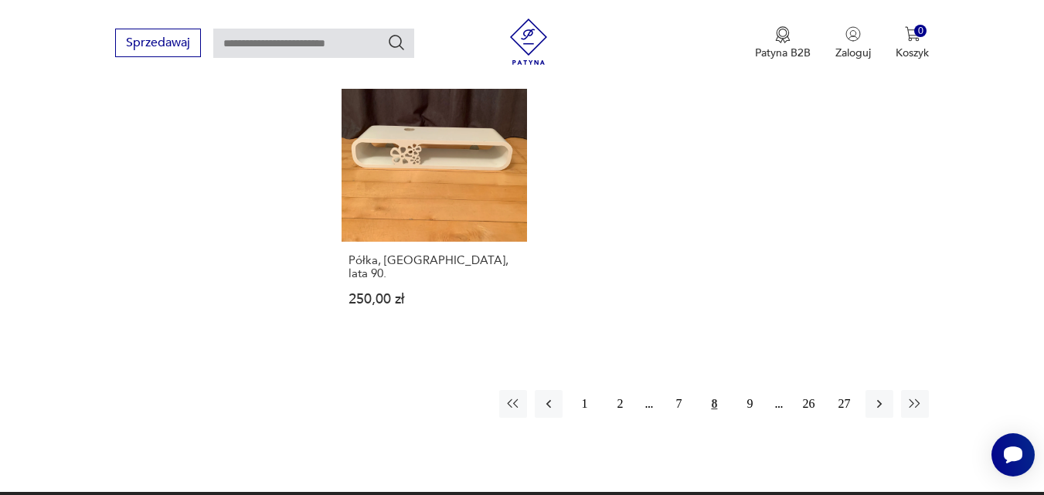
scroll to position [2266, 0]
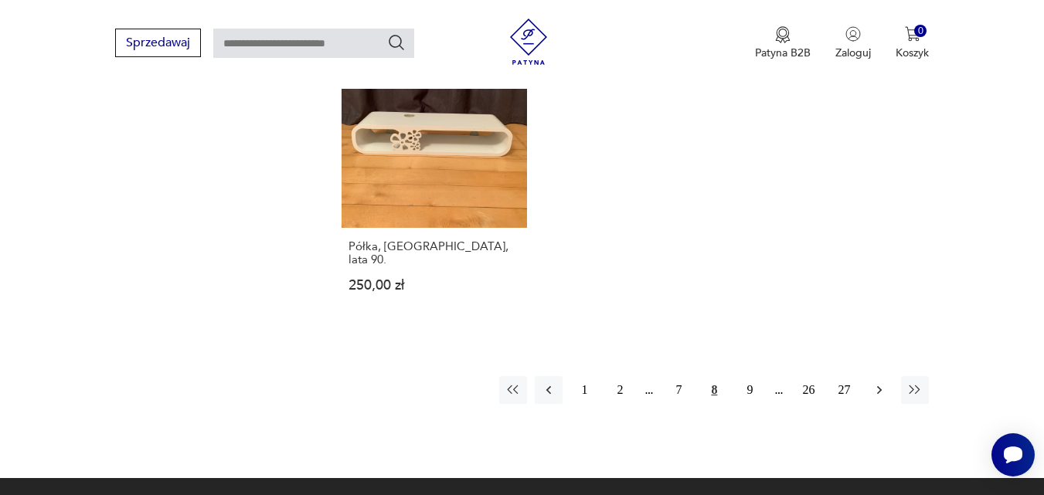
click at [879, 386] on icon "button" at bounding box center [879, 390] width 5 height 9
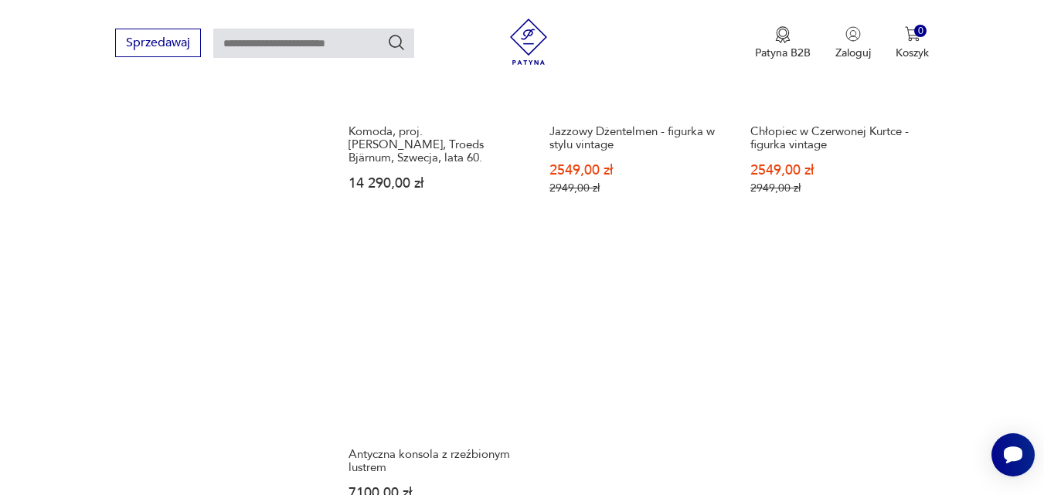
scroll to position [2451, 0]
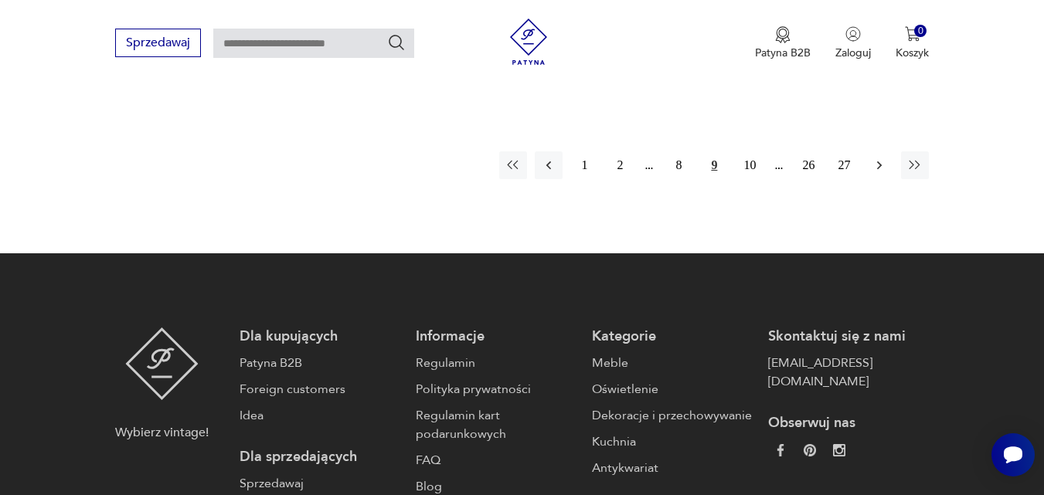
click at [879, 160] on icon "button" at bounding box center [879, 165] width 15 height 15
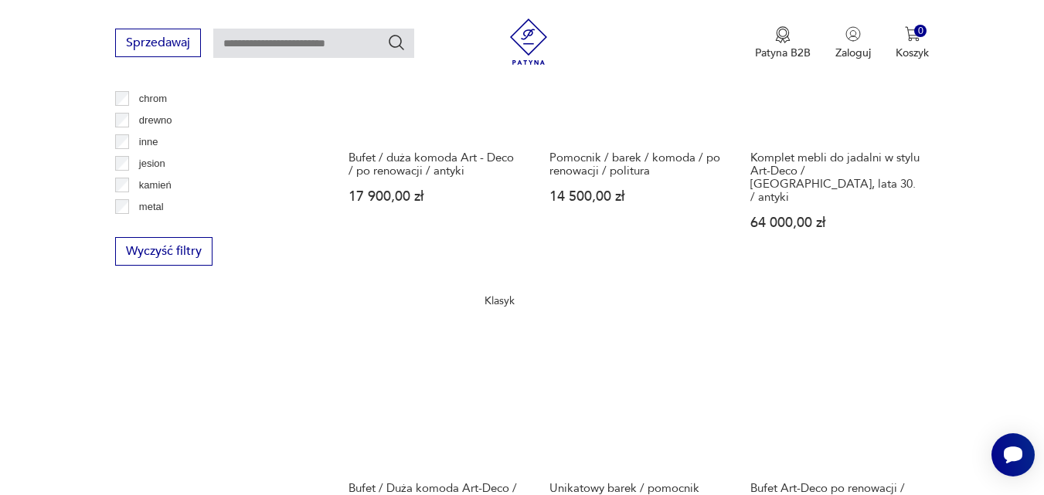
scroll to position [2142, 0]
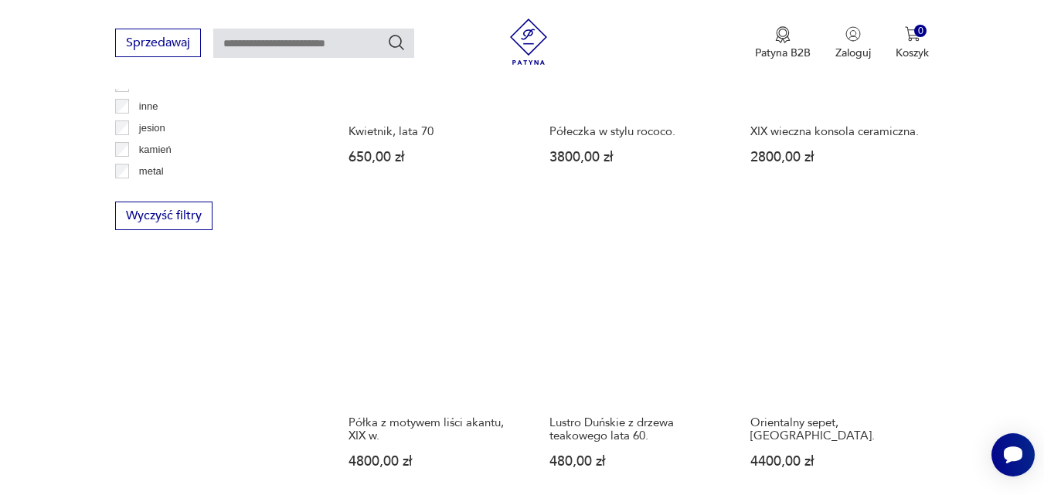
scroll to position [2142, 0]
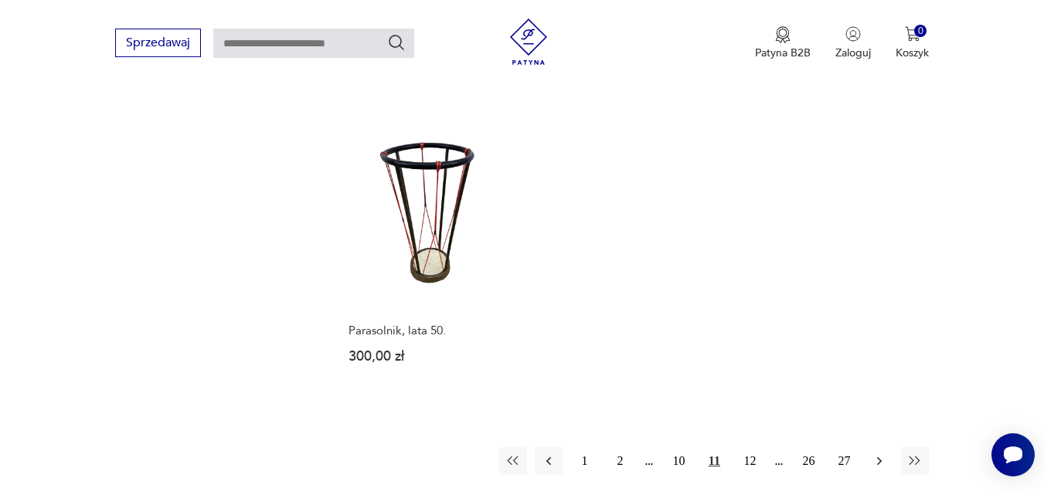
click at [877, 454] on icon "button" at bounding box center [879, 461] width 15 height 15
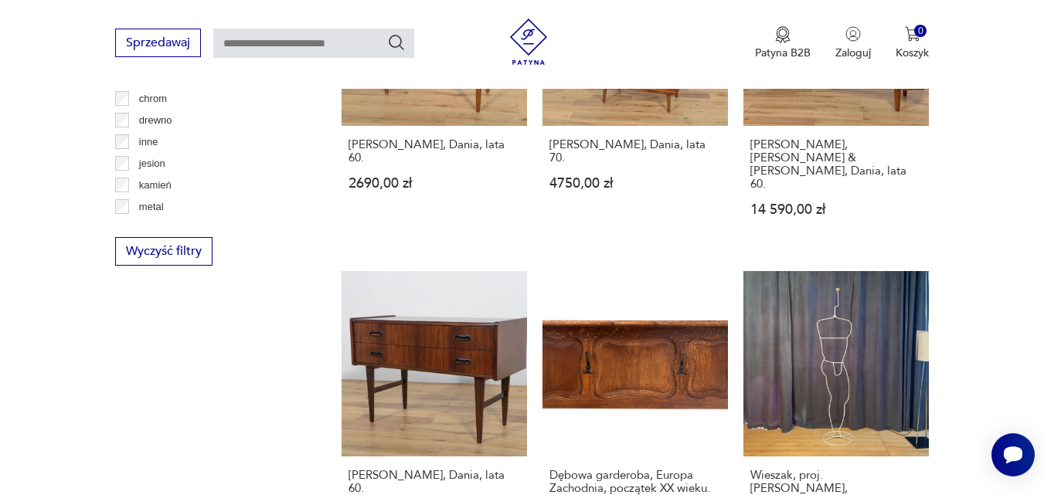
scroll to position [2142, 0]
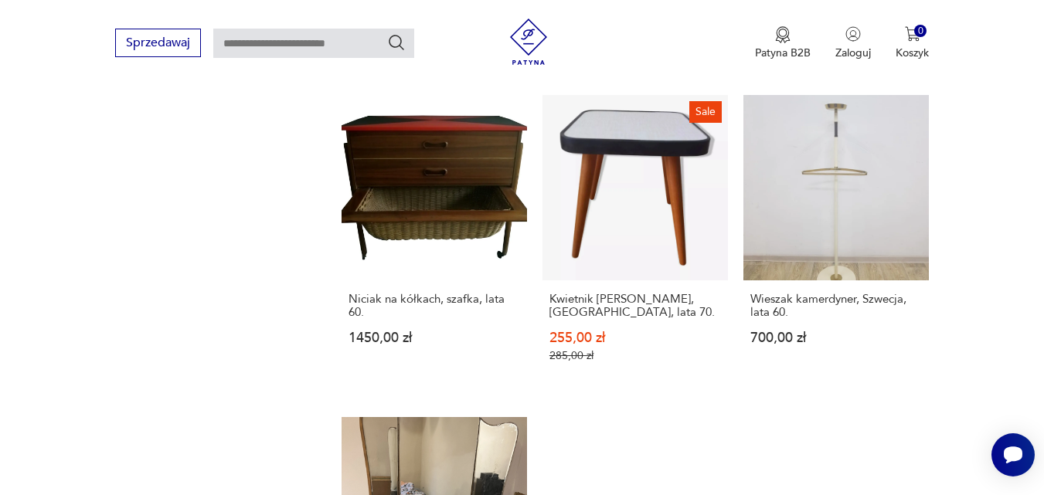
scroll to position [2327, 0]
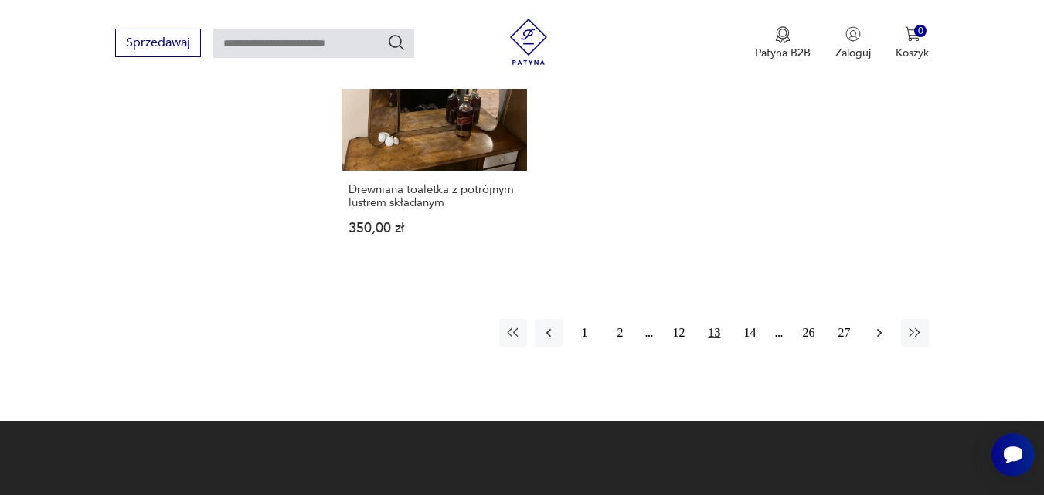
click at [879, 325] on icon "button" at bounding box center [879, 332] width 15 height 15
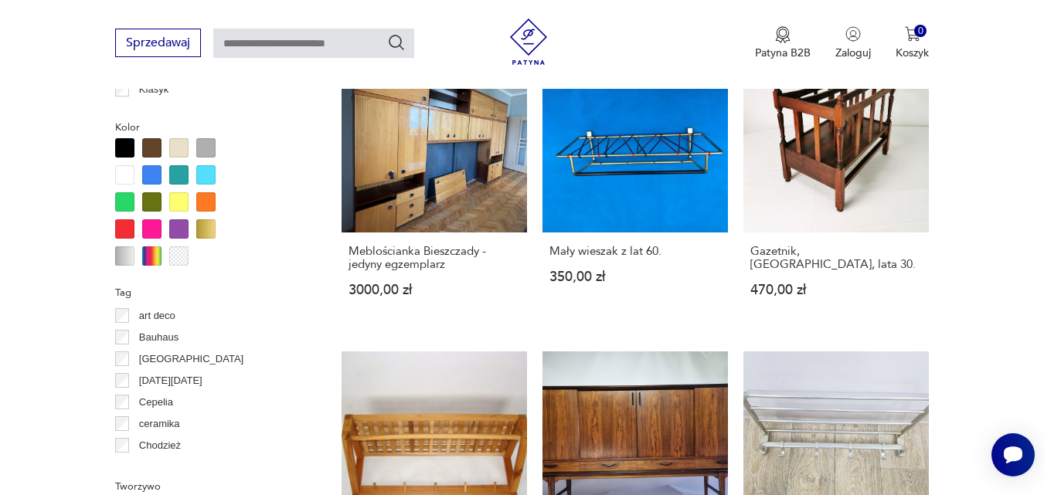
scroll to position [1709, 0]
